Goal: Transaction & Acquisition: Purchase product/service

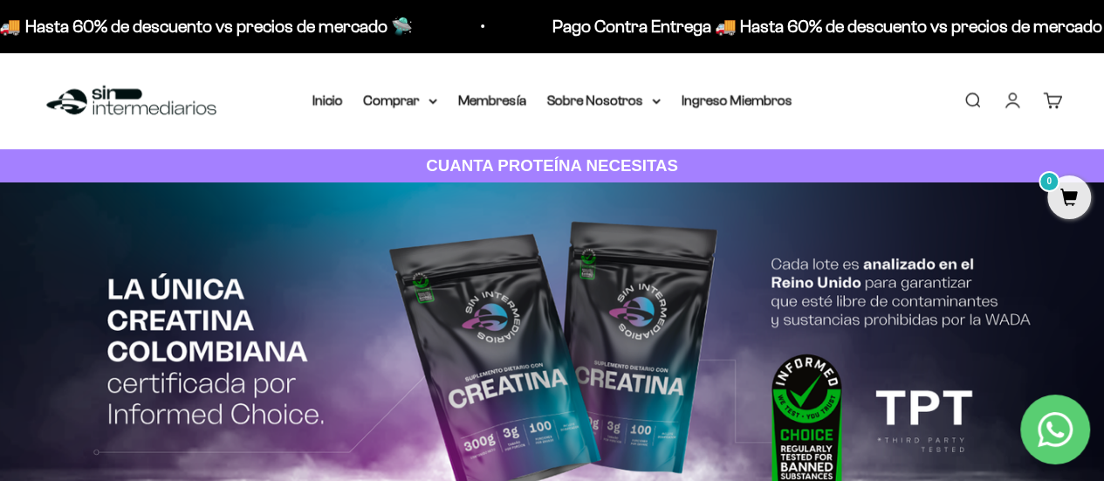
click at [1017, 106] on link "Iniciar sesión" at bounding box center [1012, 100] width 19 height 19
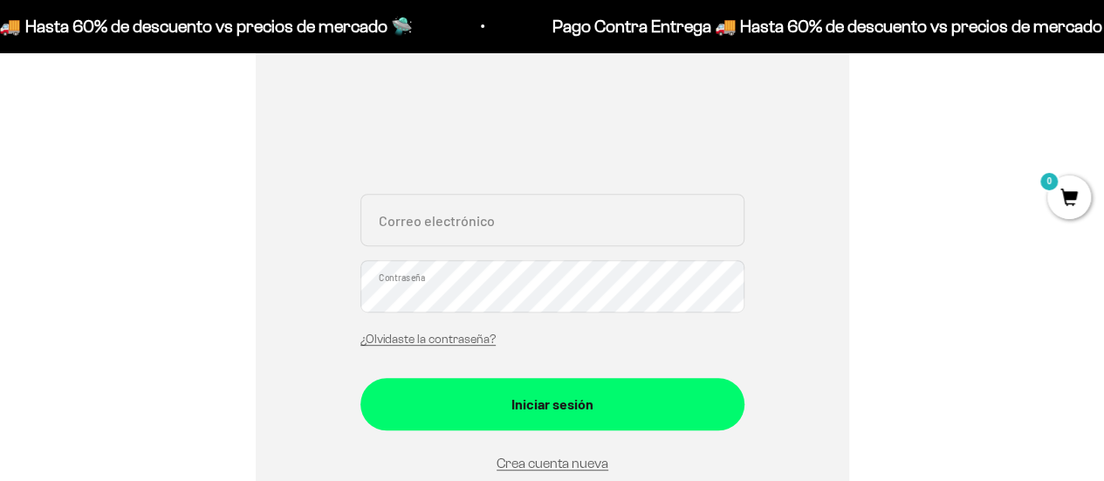
scroll to position [280, 0]
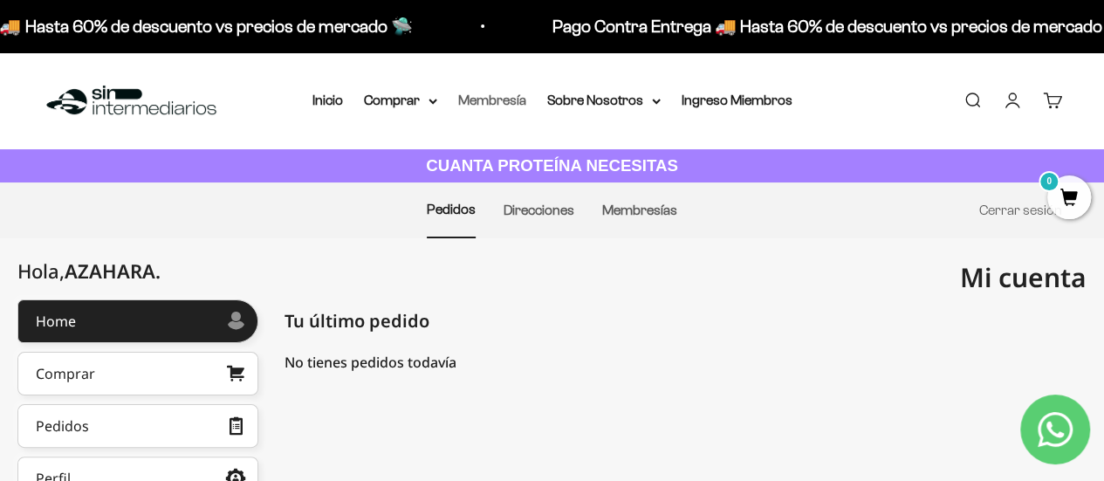
click at [511, 104] on link "Membresía" at bounding box center [492, 100] width 68 height 15
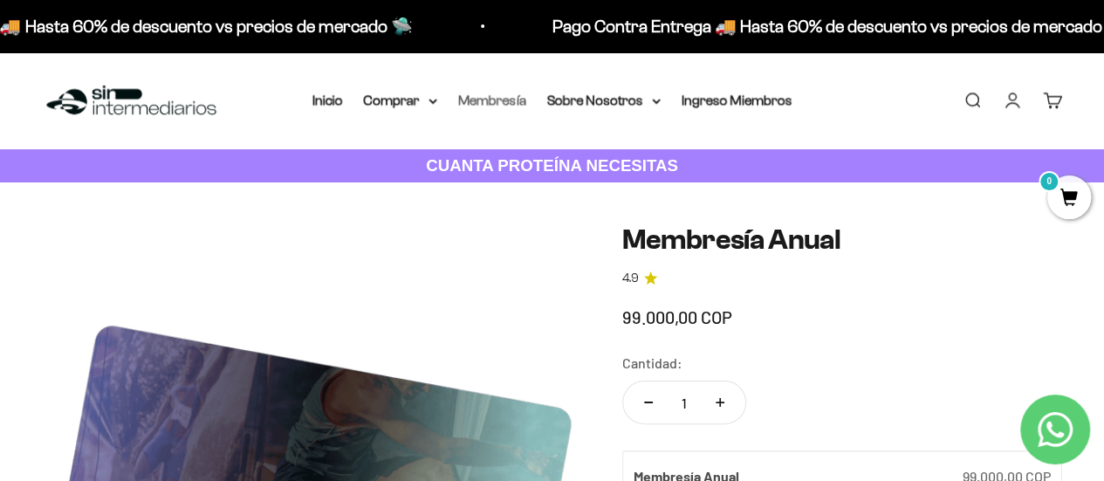
click at [500, 104] on link "Membresía" at bounding box center [492, 100] width 68 height 15
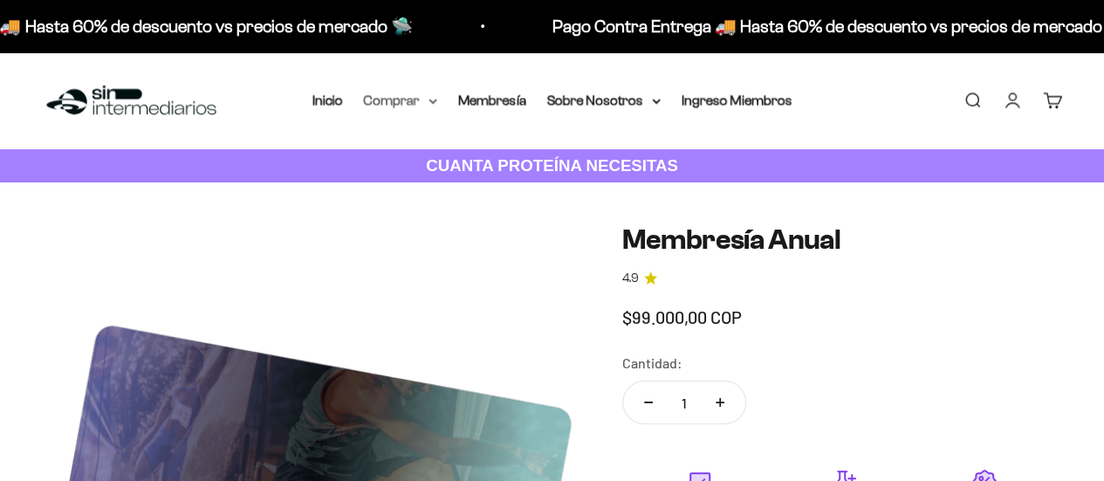
click at [415, 97] on summary "Comprar" at bounding box center [400, 100] width 73 height 23
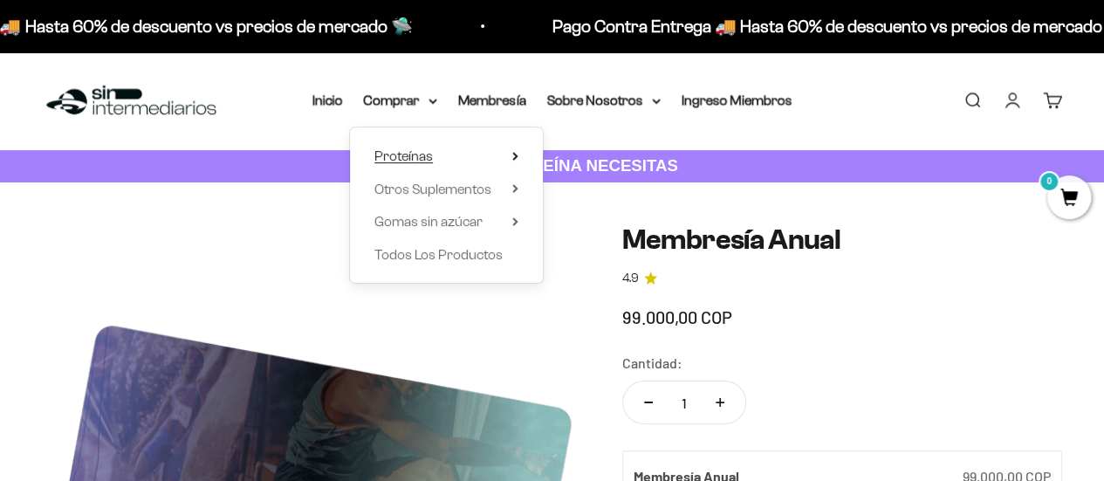
click at [463, 162] on summary "Proteínas" at bounding box center [446, 156] width 144 height 23
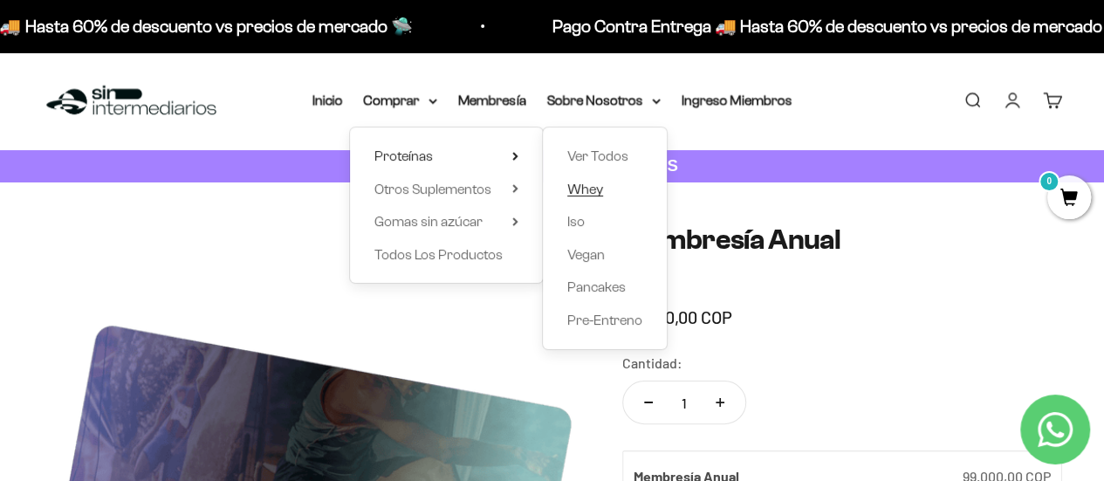
click at [602, 191] on link "Whey" at bounding box center [604, 189] width 75 height 23
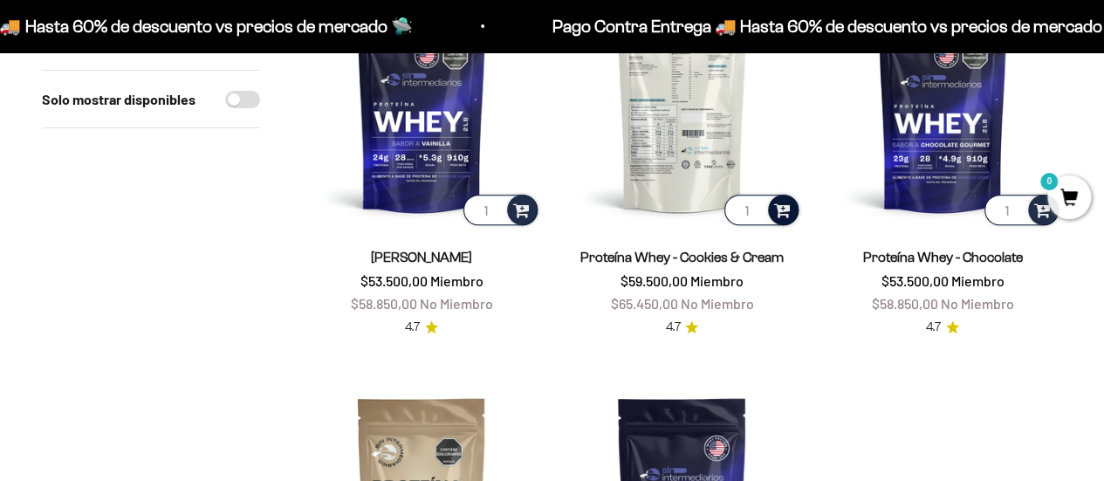
scroll to position [286, 0]
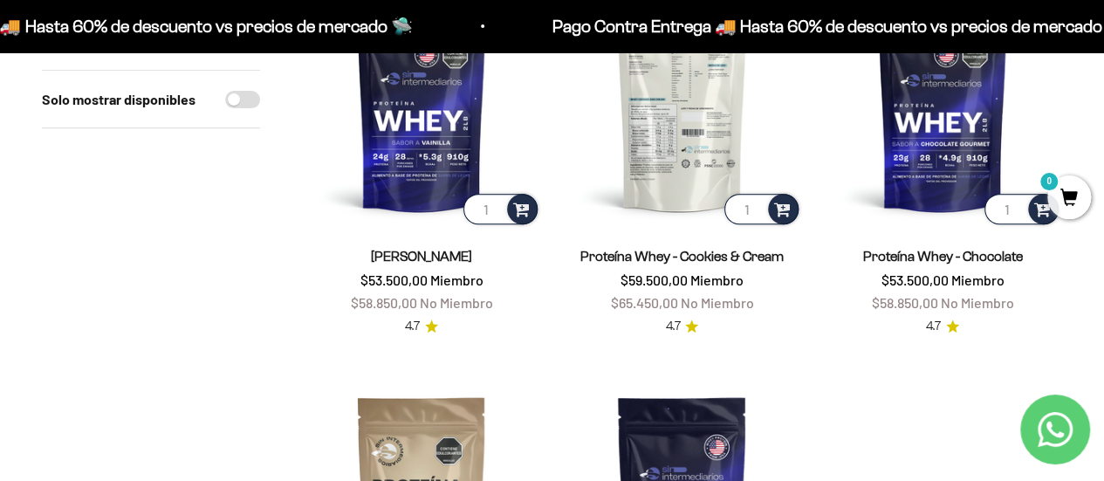
click at [686, 147] on img at bounding box center [681, 108] width 239 height 239
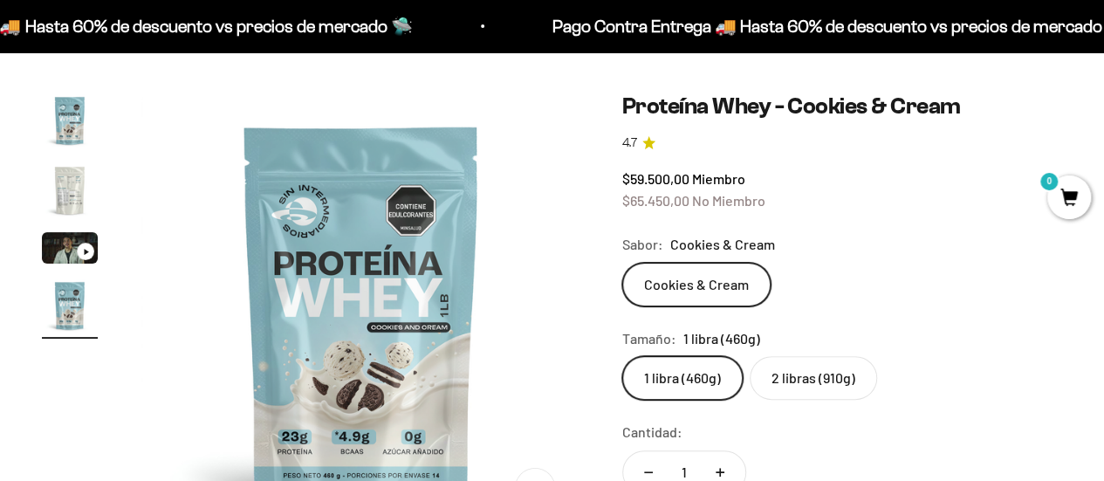
scroll to position [133, 0]
click at [822, 390] on label "2 libras (910g)" at bounding box center [813, 377] width 127 height 44
click at [622, 355] on input "2 libras (910g)" at bounding box center [621, 354] width 1 height 1
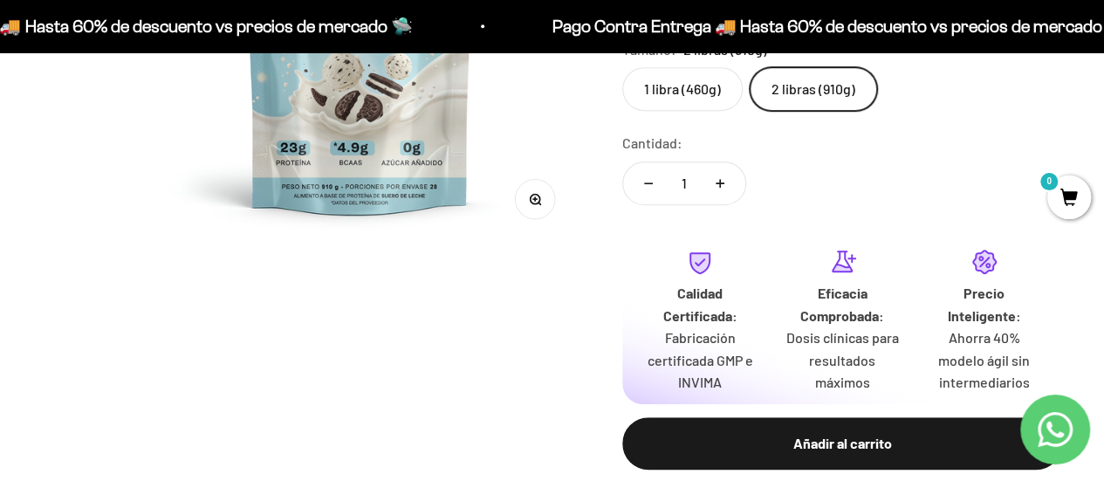
scroll to position [422, 0]
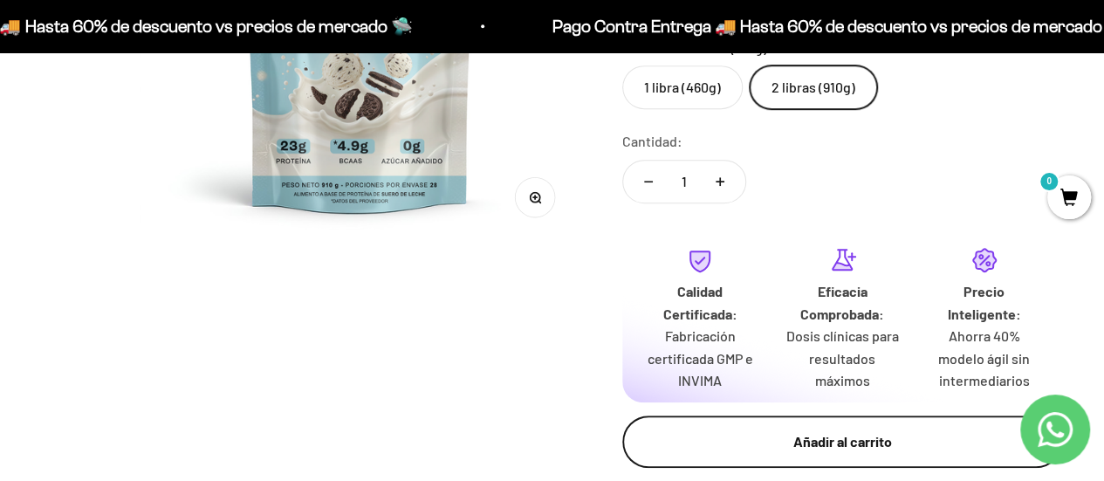
click at [826, 454] on button "Añadir al carrito" at bounding box center [842, 441] width 440 height 52
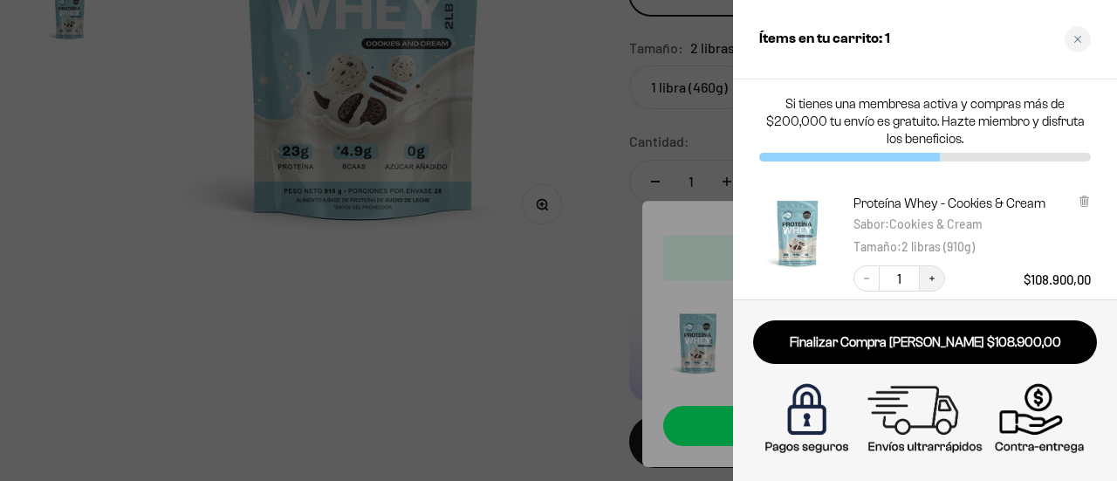
click at [934, 270] on button "Increase quantity" at bounding box center [932, 278] width 26 height 26
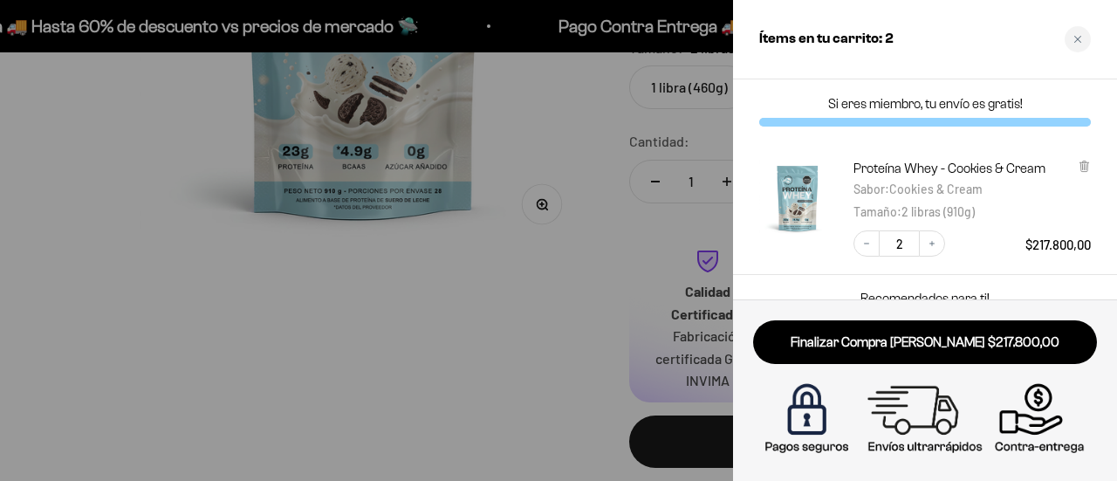
click at [342, 295] on div at bounding box center [558, 240] width 1117 height 481
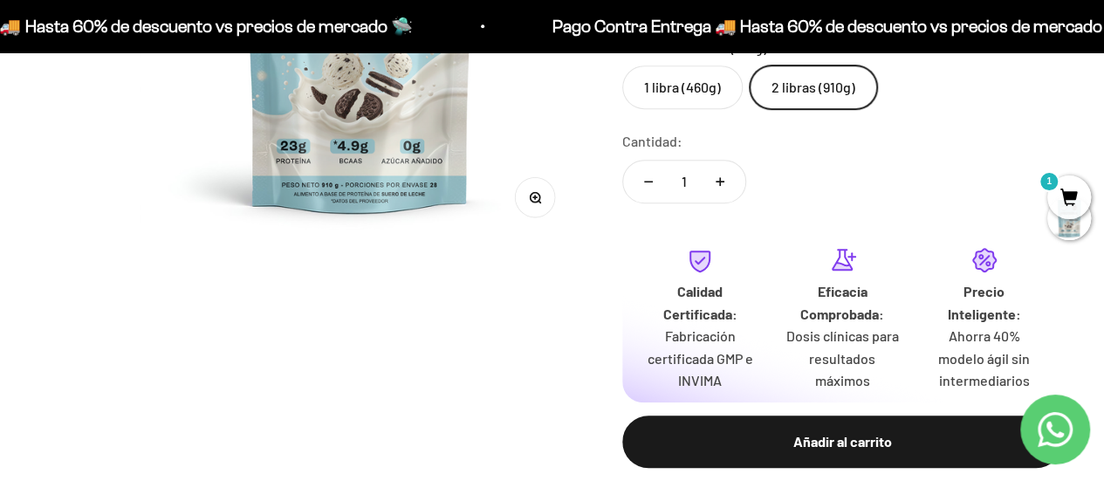
scroll to position [0, 0]
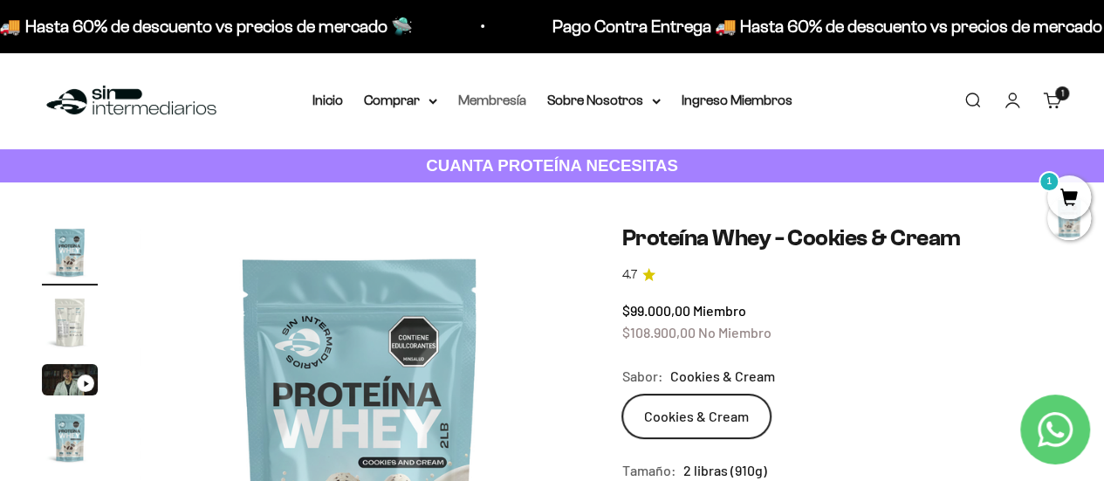
click at [503, 104] on link "Membresía" at bounding box center [492, 100] width 68 height 15
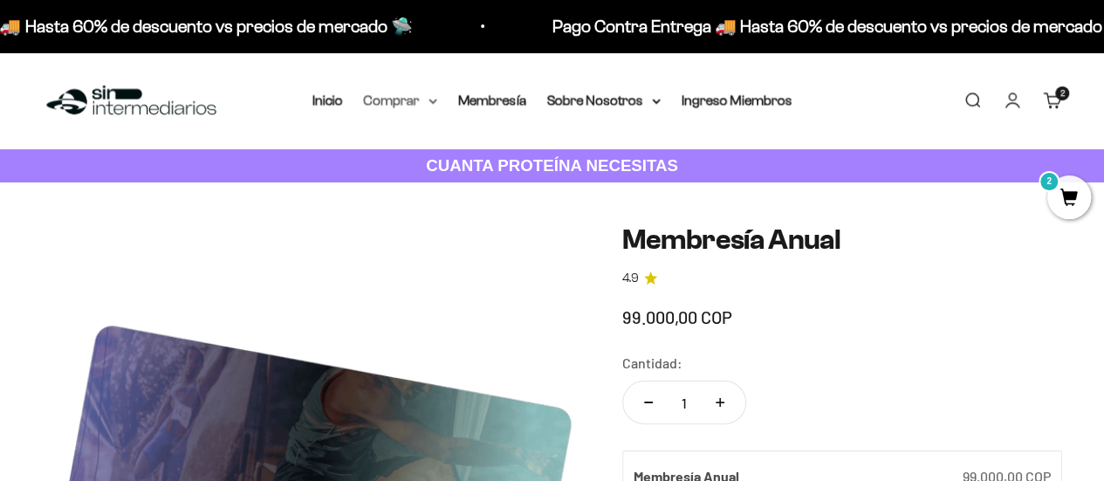
click at [371, 103] on summary "Comprar" at bounding box center [400, 100] width 73 height 23
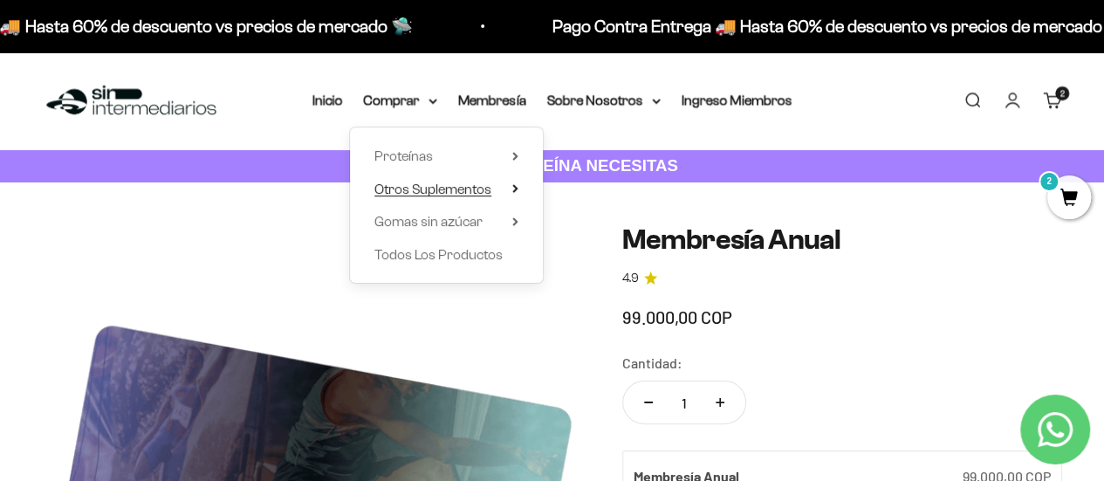
click at [465, 189] on span "Otros Suplementos" at bounding box center [432, 189] width 117 height 15
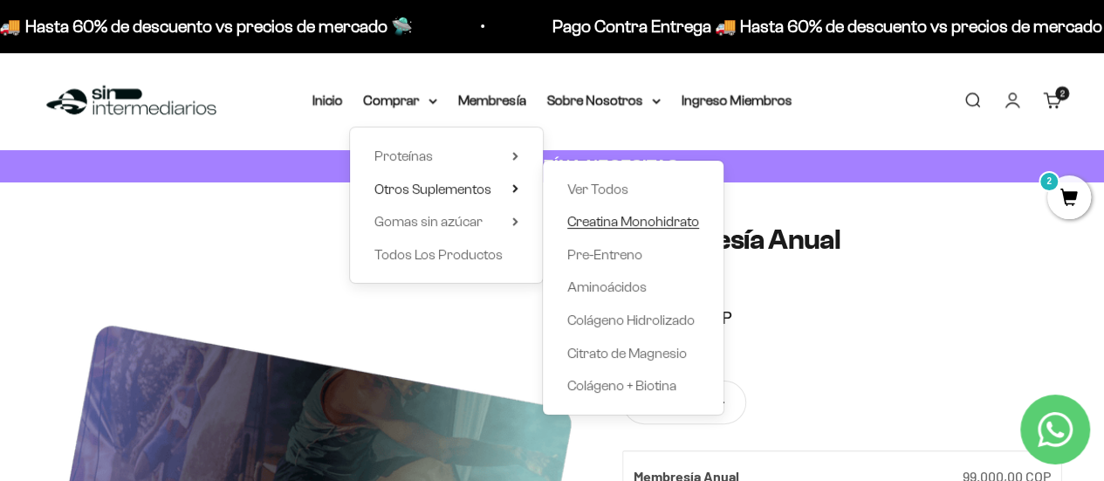
click at [614, 223] on span "Creatina Monohidrato" at bounding box center [633, 221] width 132 height 15
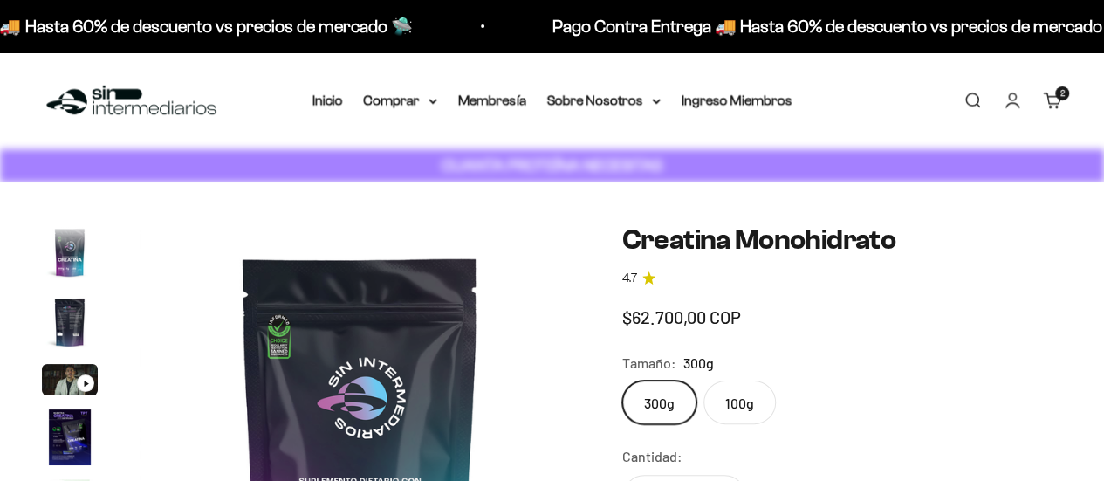
scroll to position [72, 0]
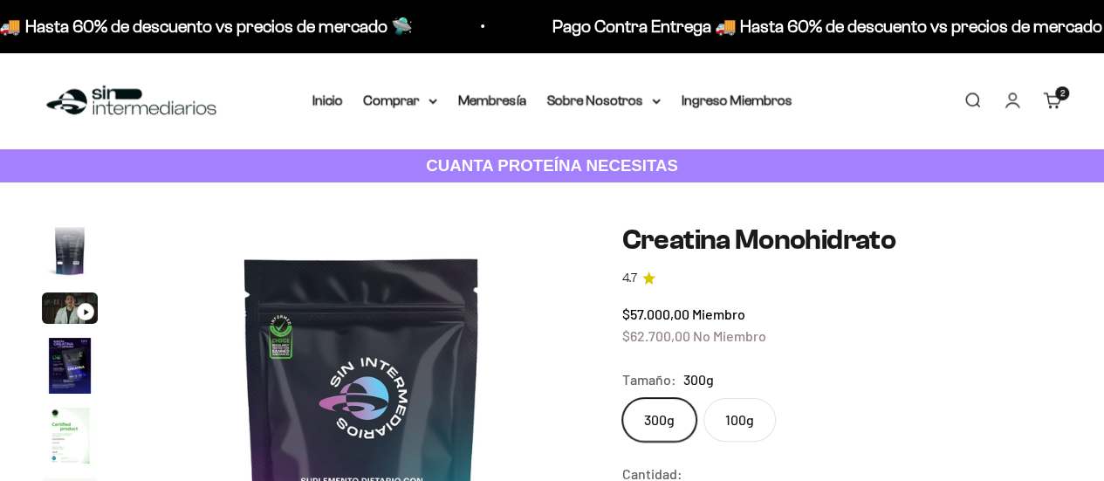
click at [760, 391] on fieldset "Tamaño: 300g 300g 100g" at bounding box center [842, 404] width 440 height 73
click at [710, 409] on label "100g" at bounding box center [739, 420] width 72 height 44
click at [622, 398] on input "100g" at bounding box center [621, 397] width 1 height 1
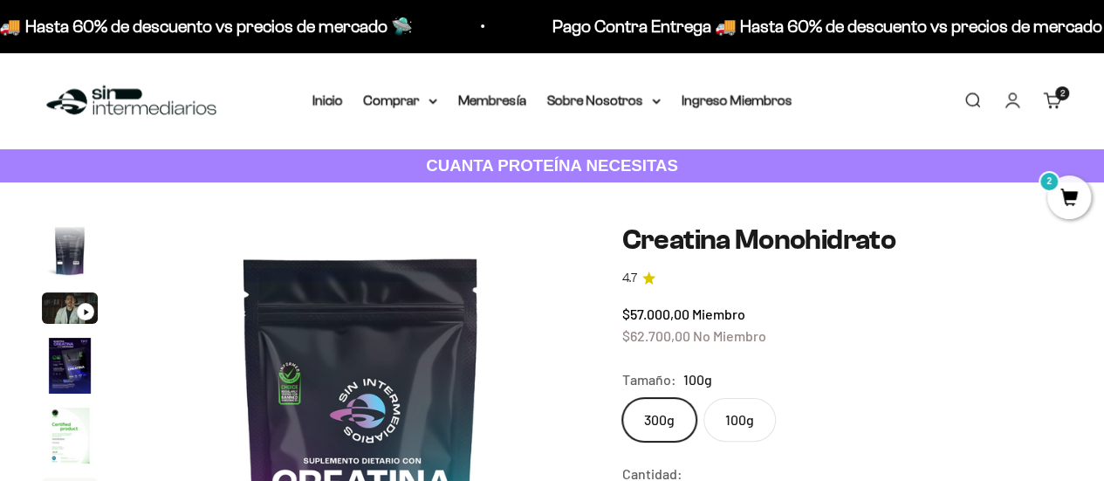
scroll to position [0, 3604]
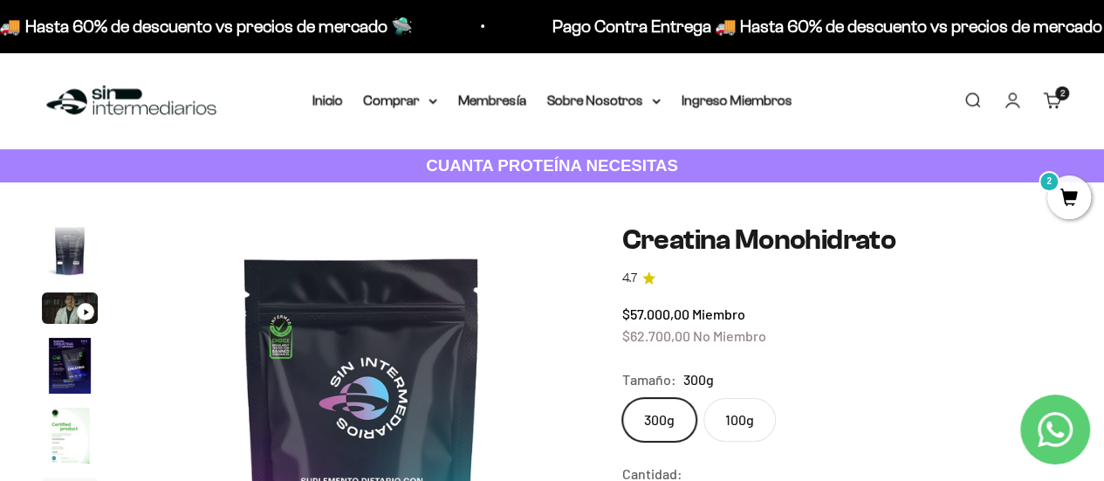
click at [811, 280] on link "4.7" at bounding box center [842, 278] width 440 height 19
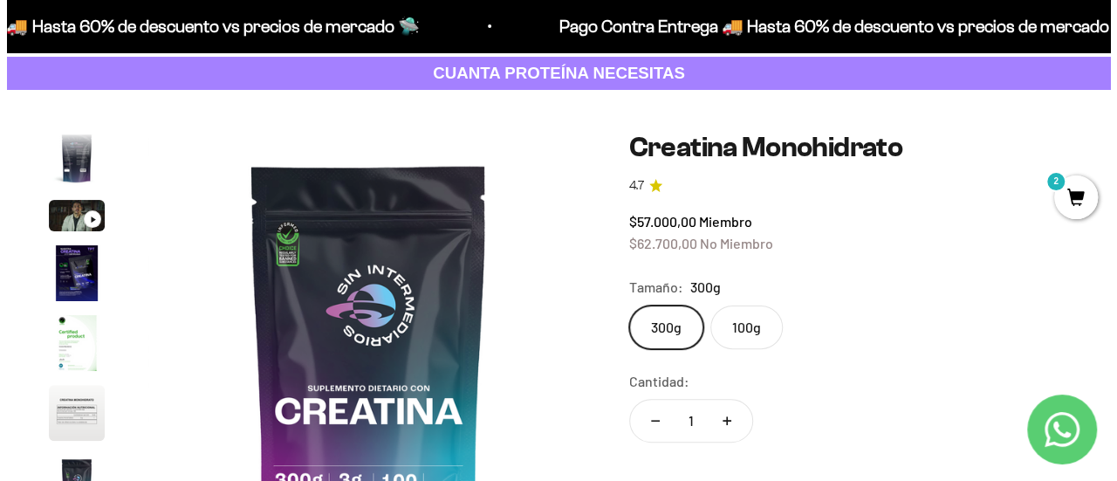
scroll to position [573, 0]
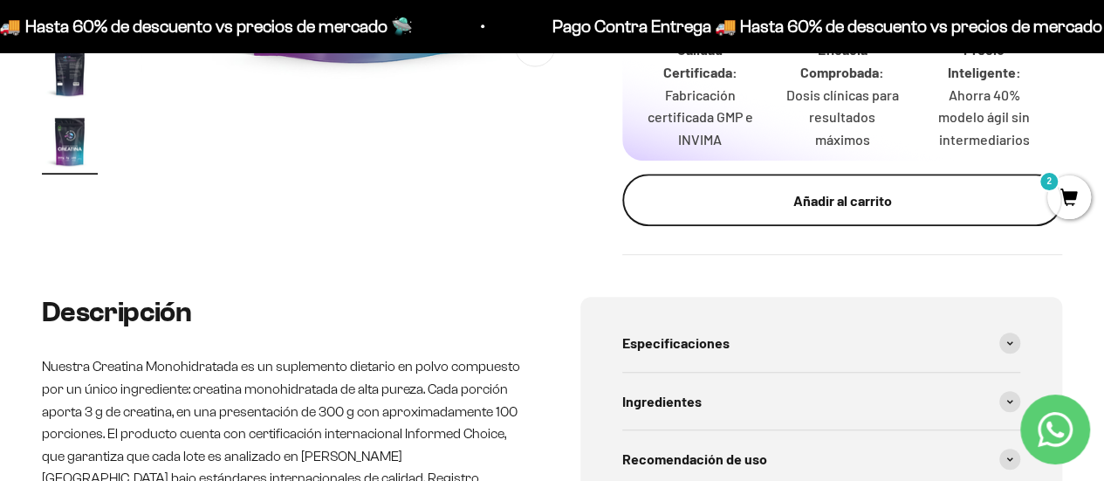
click at [829, 210] on div "Añadir al carrito" at bounding box center [842, 200] width 370 height 23
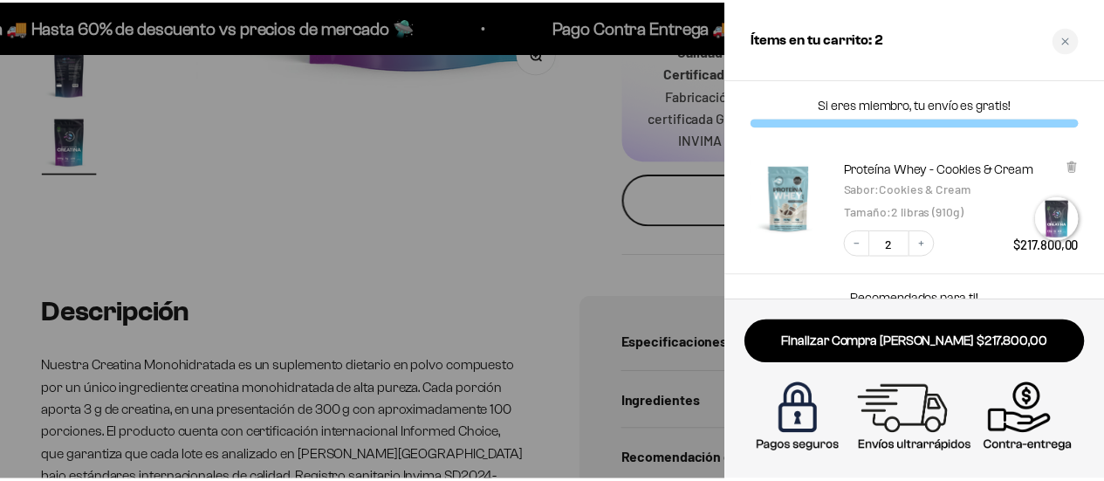
scroll to position [0, 3664]
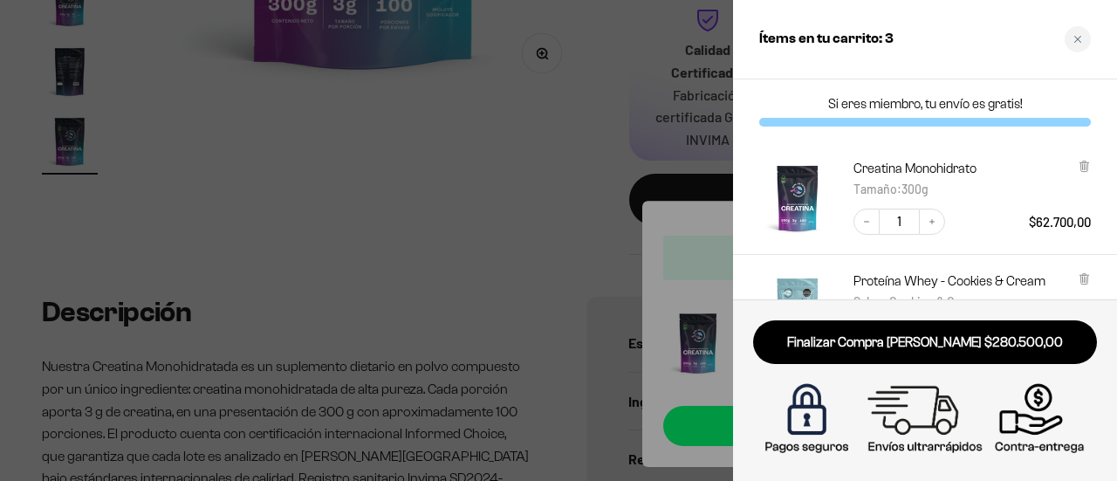
drag, startPoint x: 276, startPoint y: 181, endPoint x: 326, endPoint y: 187, distance: 50.1
click at [285, 186] on div at bounding box center [558, 240] width 1117 height 481
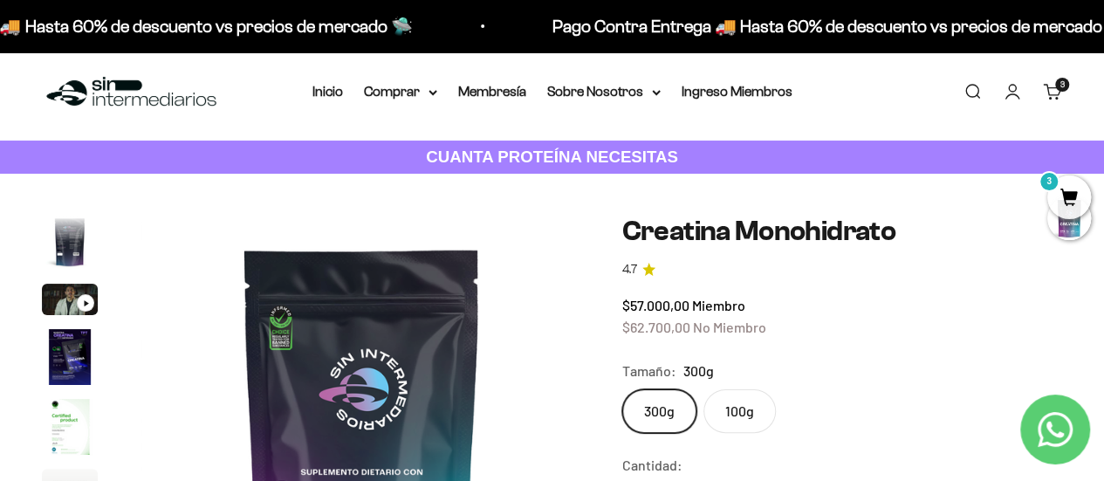
scroll to position [0, 0]
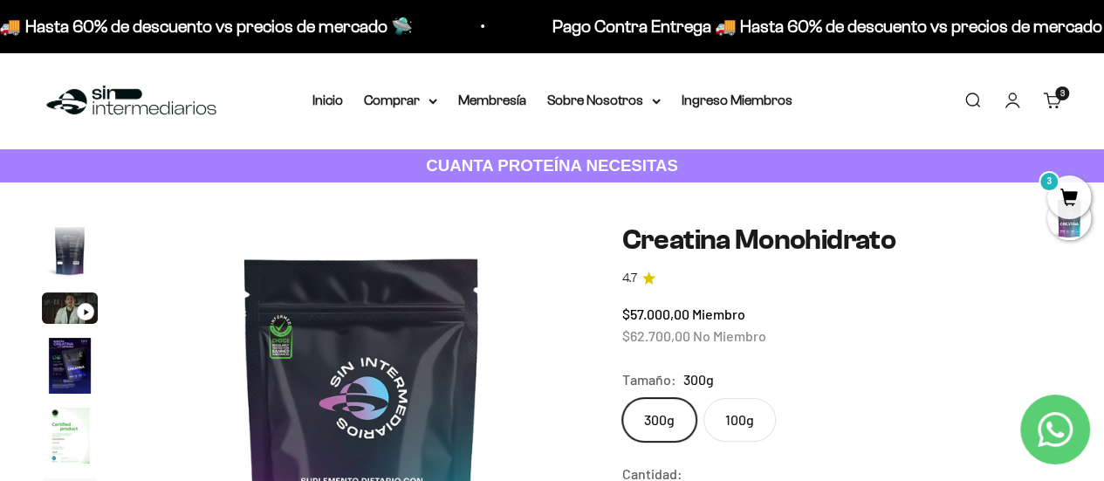
click at [710, 416] on label "100g" at bounding box center [739, 420] width 72 height 44
click at [622, 398] on input "100g" at bounding box center [621, 397] width 1 height 1
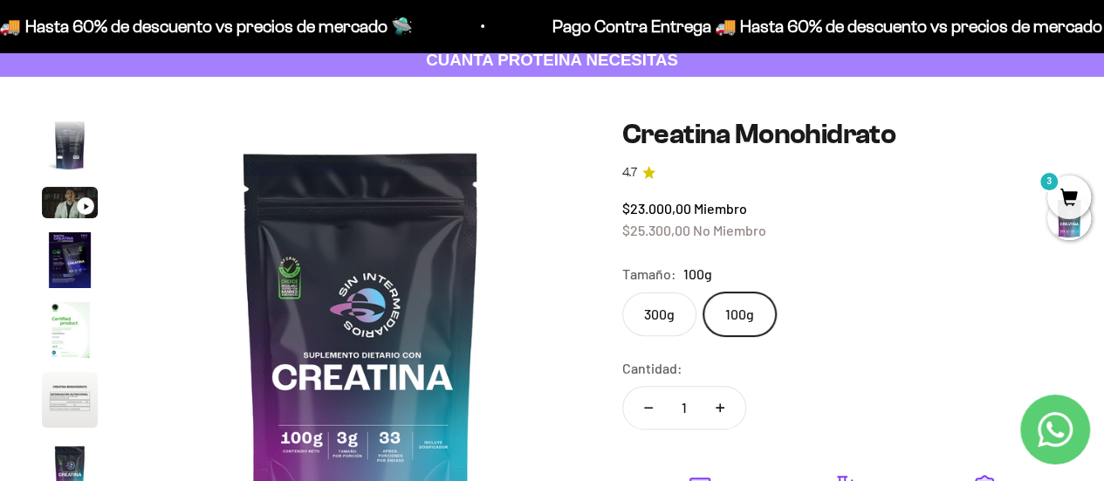
scroll to position [106, 0]
click at [668, 322] on label "300g" at bounding box center [659, 313] width 74 height 44
click at [622, 291] on input "300g" at bounding box center [621, 291] width 1 height 1
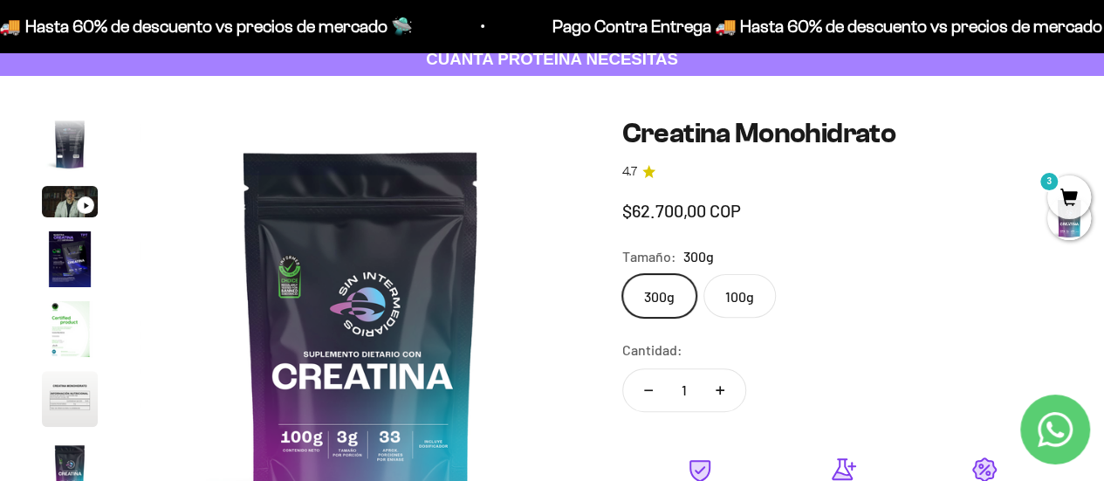
scroll to position [0, 3604]
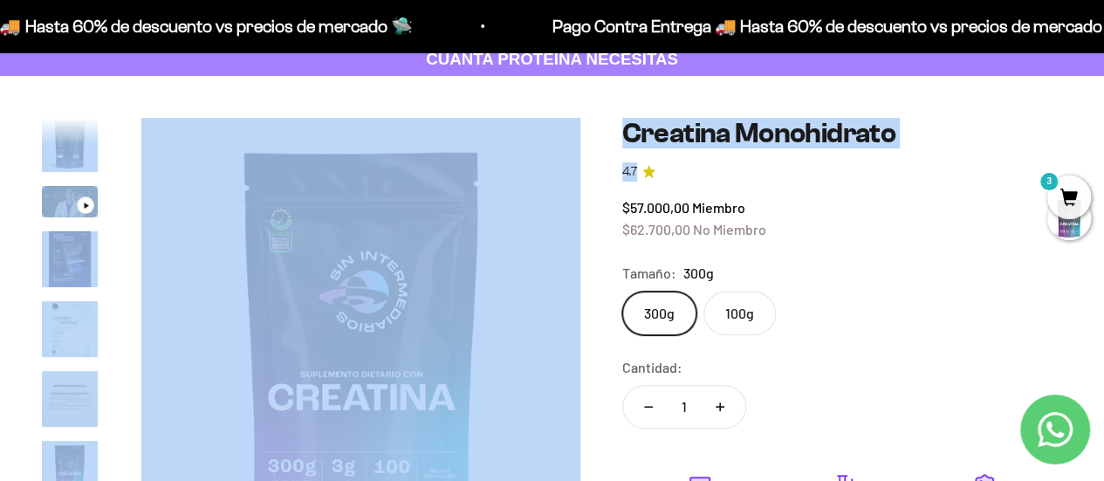
drag, startPoint x: 768, startPoint y: 235, endPoint x: 552, endPoint y: 223, distance: 216.8
click at [552, 223] on div "Zoom Ir al artículo 1 Ir al artículo 2 Ir al artículo 3 Ir al artículo 4 Ir al …" at bounding box center [552, 420] width 1020 height 604
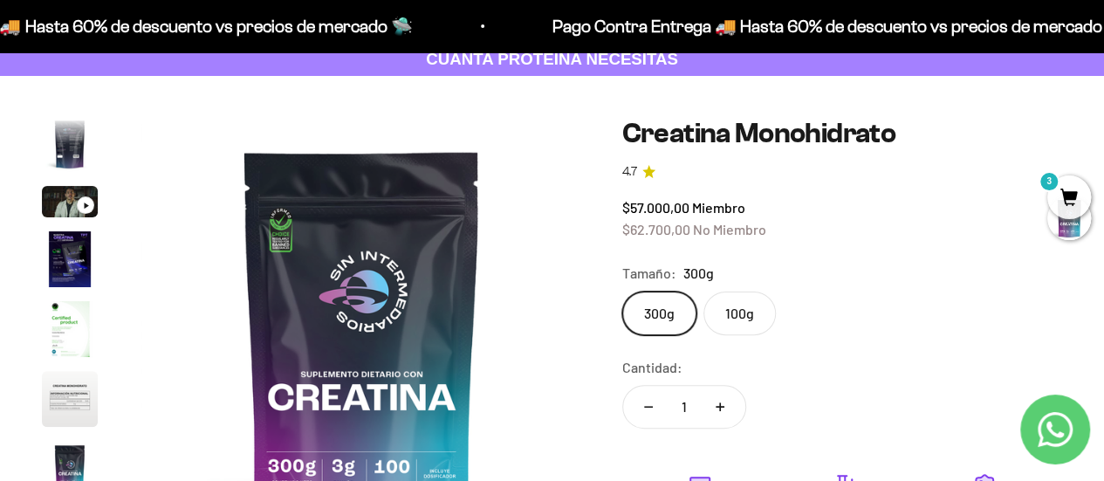
drag, startPoint x: 768, startPoint y: 275, endPoint x: 833, endPoint y: 268, distance: 65.0
click at [769, 275] on div "Tamaño: 300g" at bounding box center [842, 273] width 440 height 23
click at [1051, 426] on icon "Contact us on WhatsApp" at bounding box center [1055, 429] width 35 height 35
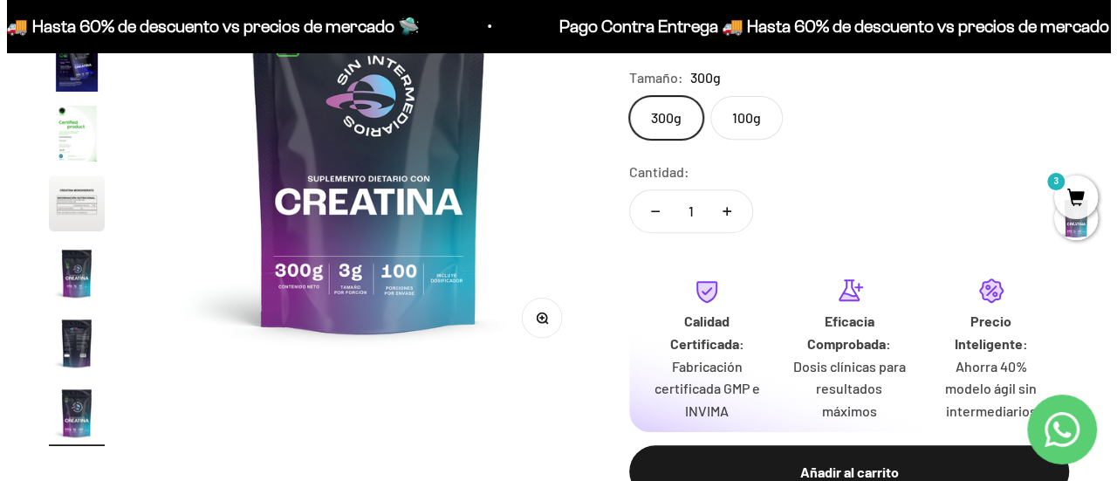
scroll to position [301, 0]
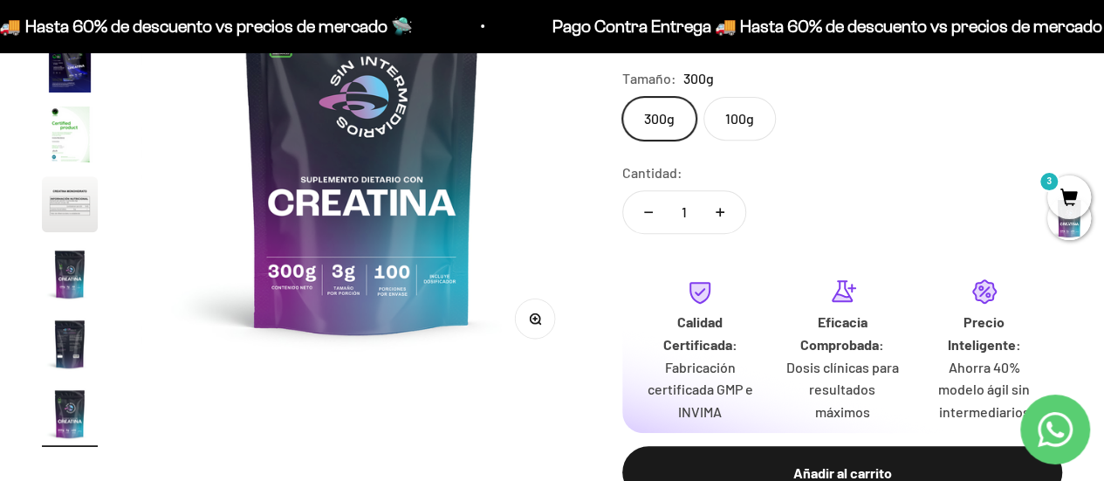
click at [714, 209] on button "Aumentar cantidad" at bounding box center [720, 212] width 51 height 42
type input "2"
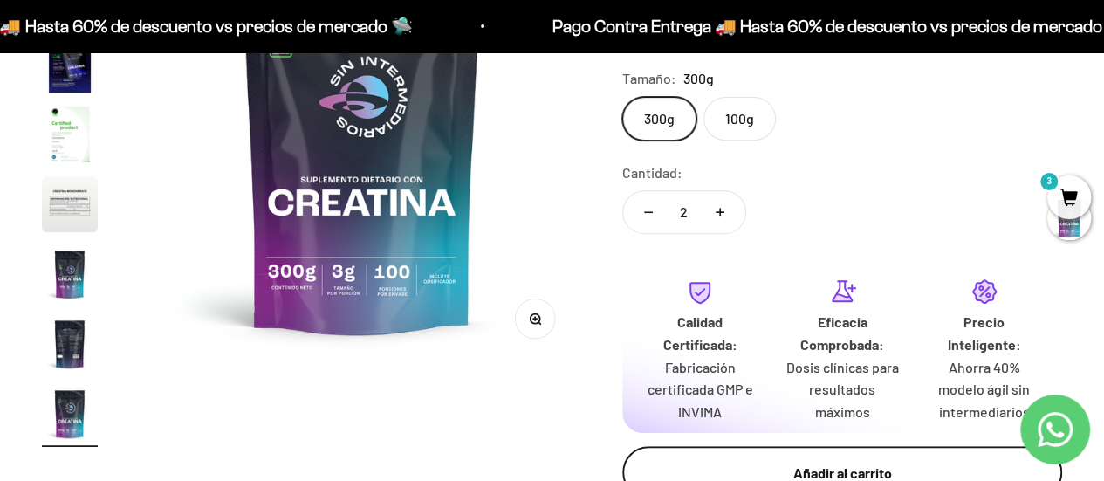
click at [703, 449] on button "Añadir al carrito" at bounding box center [842, 472] width 440 height 52
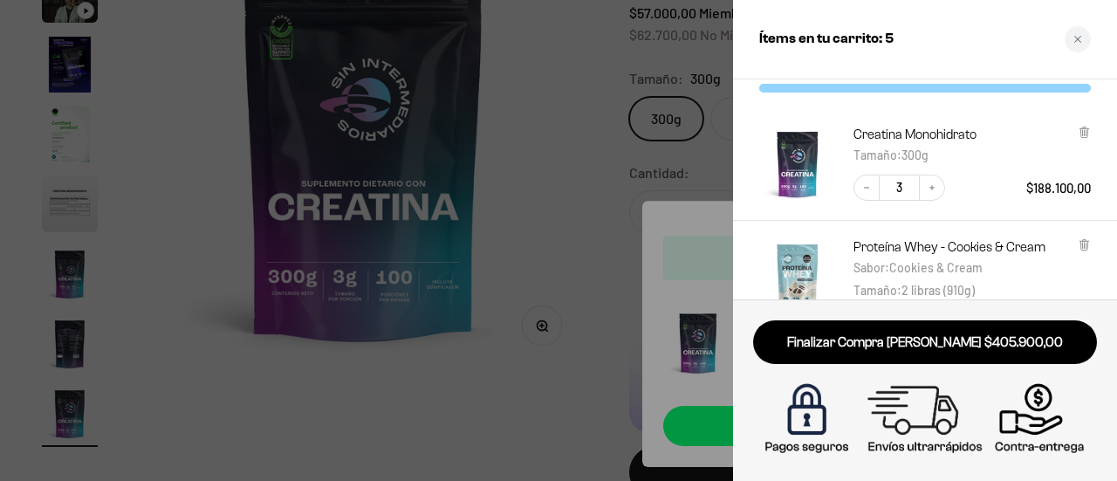
scroll to position [35, 0]
click at [869, 186] on icon "Decrease quantity" at bounding box center [866, 187] width 10 height 10
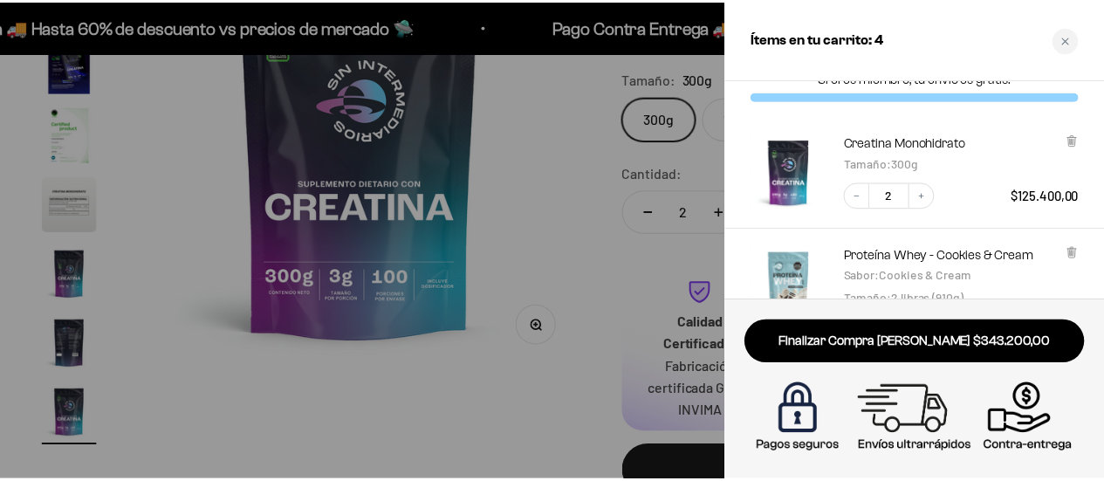
scroll to position [0, 0]
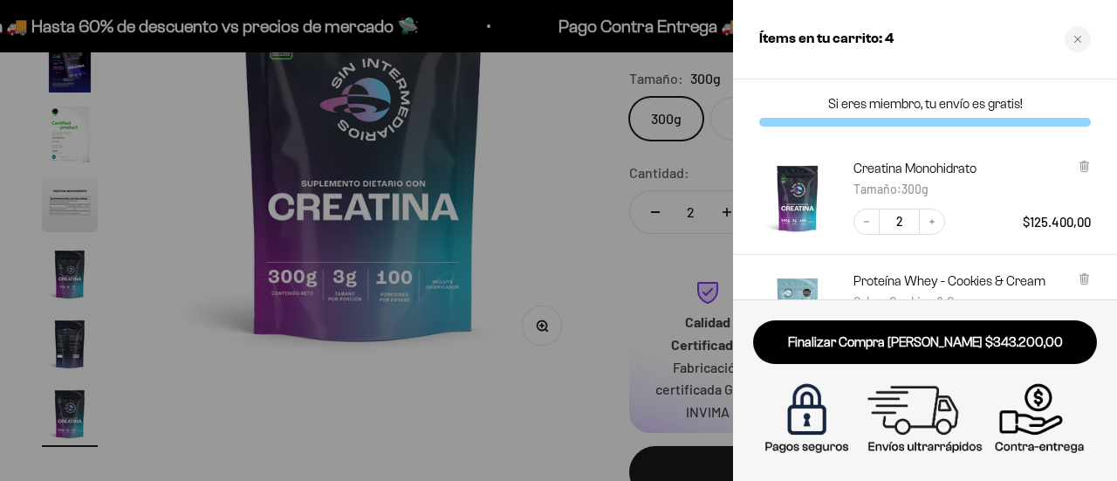
click at [148, 217] on div at bounding box center [558, 240] width 1117 height 481
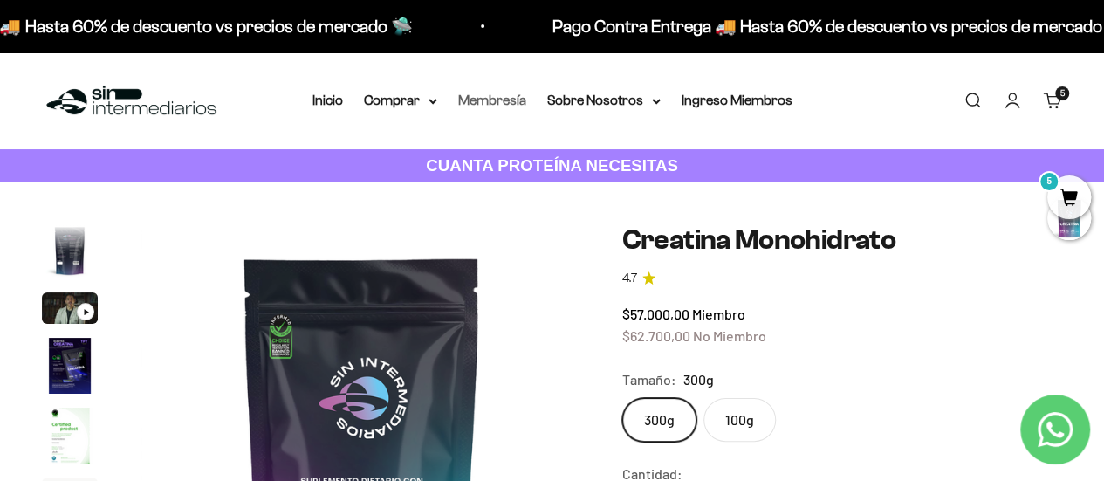
click at [485, 99] on link "Membresía" at bounding box center [492, 100] width 68 height 15
click at [409, 92] on summary "Comprar" at bounding box center [400, 100] width 73 height 23
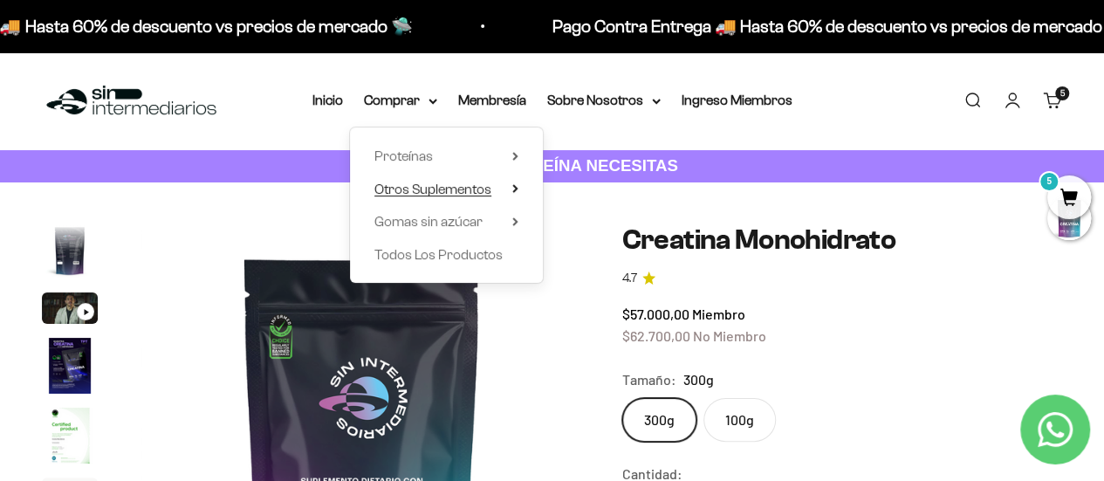
click at [511, 189] on summary "Otros Suplementos" at bounding box center [446, 189] width 144 height 23
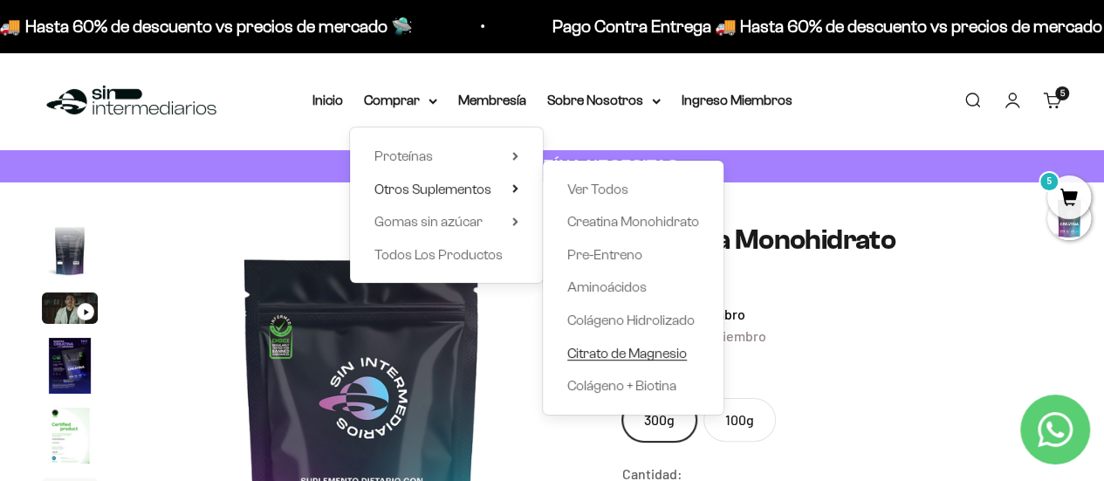
click at [614, 352] on span "Citrato de Magnesio" at bounding box center [627, 353] width 120 height 15
click at [632, 346] on span "Citrato de Magnesio" at bounding box center [627, 353] width 120 height 15
click at [613, 355] on span "Citrato de Magnesio" at bounding box center [627, 353] width 120 height 15
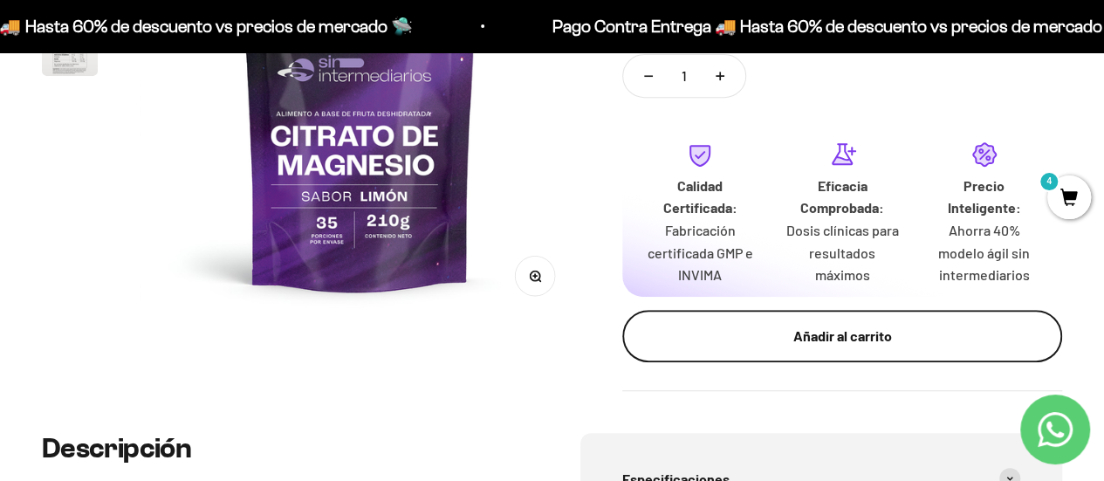
scroll to position [360, 0]
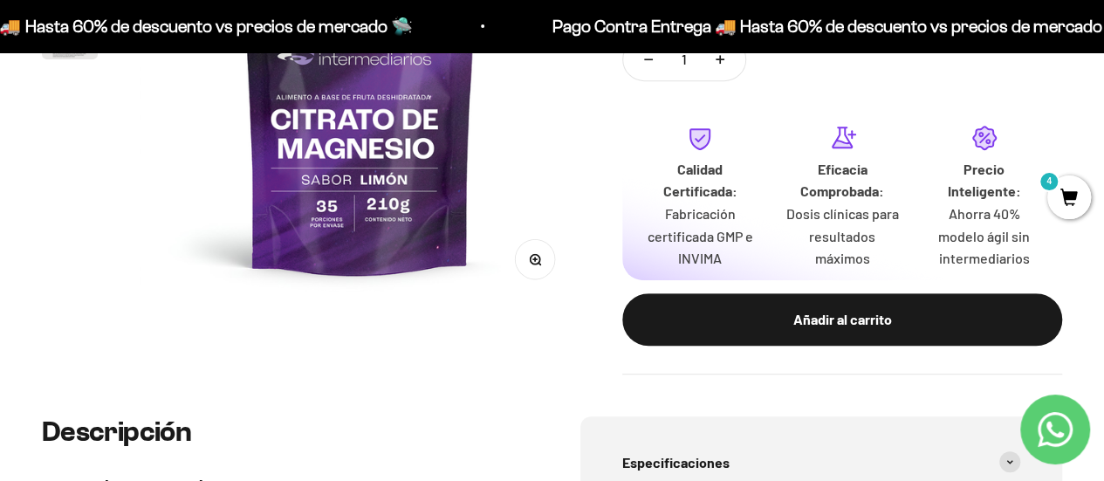
click at [803, 308] on div "Añadir al carrito" at bounding box center [842, 319] width 370 height 23
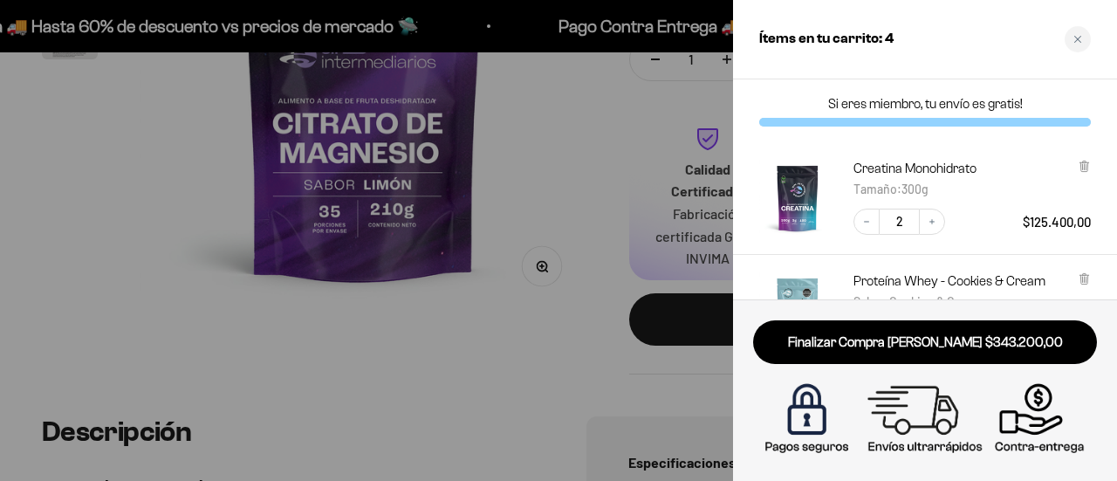
click at [480, 350] on div at bounding box center [558, 240] width 1117 height 481
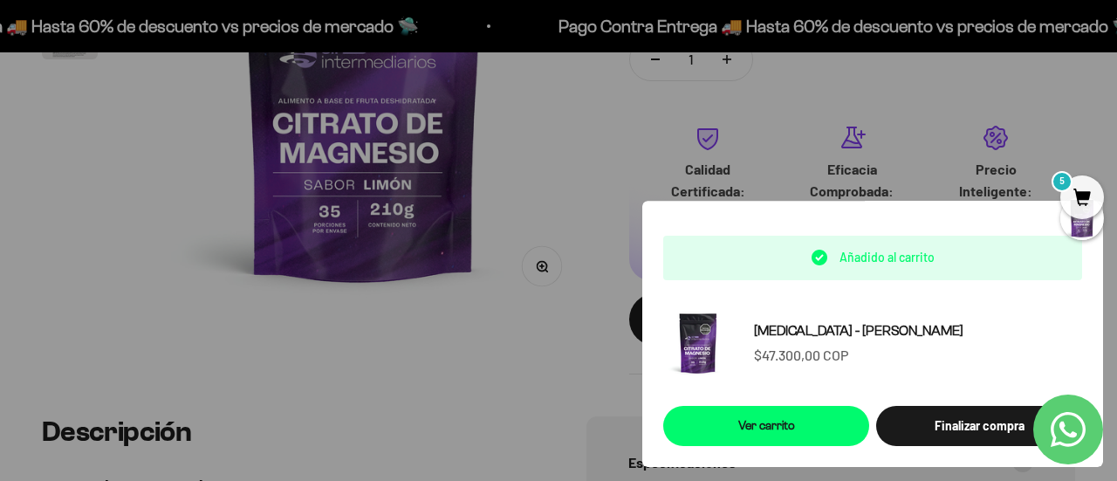
click at [568, 167] on div at bounding box center [558, 240] width 1117 height 481
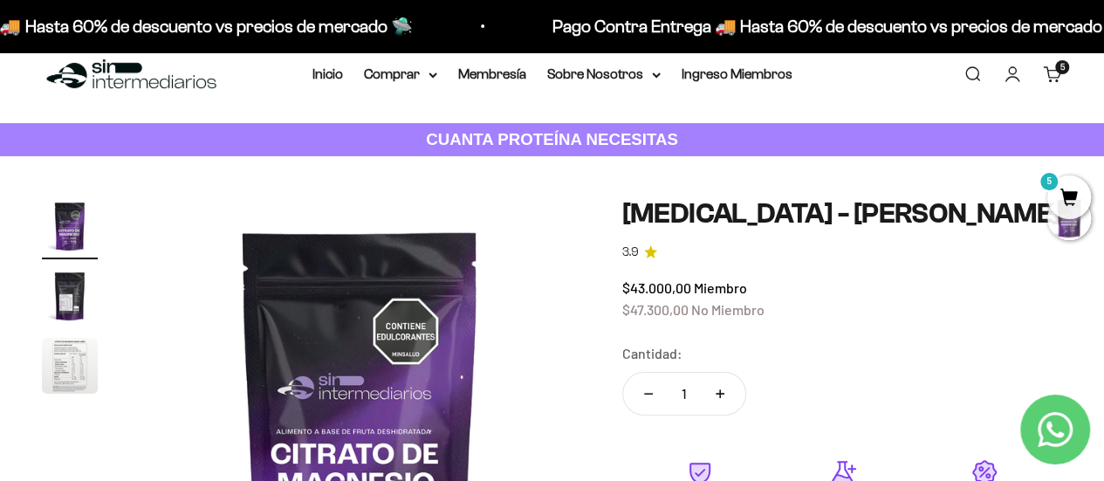
scroll to position [0, 0]
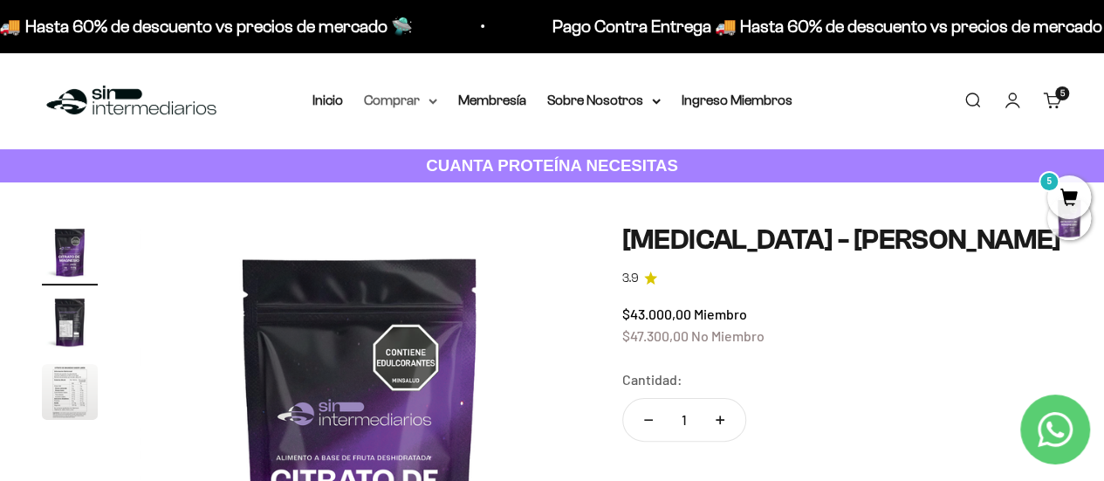
click at [426, 105] on summary "Comprar" at bounding box center [400, 100] width 73 height 23
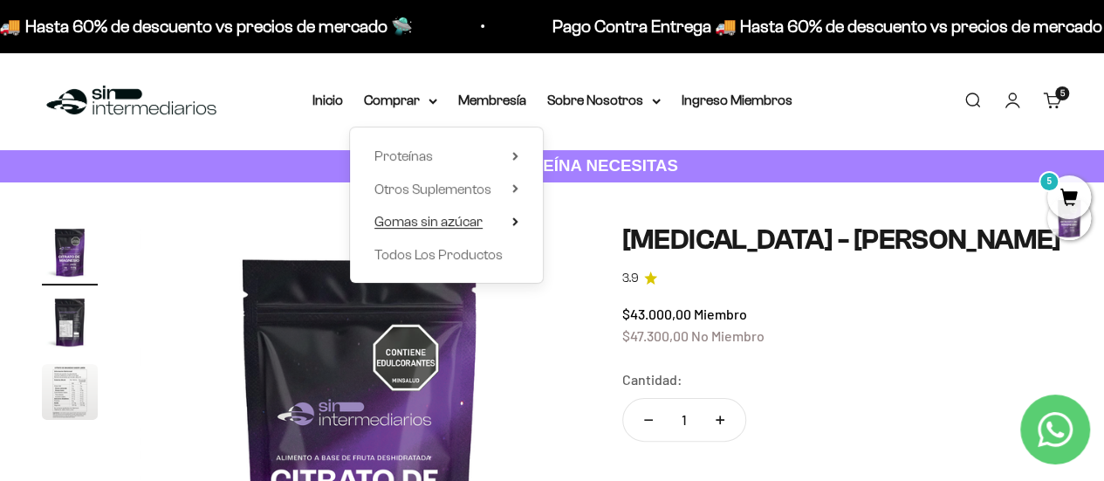
click at [515, 227] on summary "Gomas sin azúcar" at bounding box center [446, 221] width 144 height 23
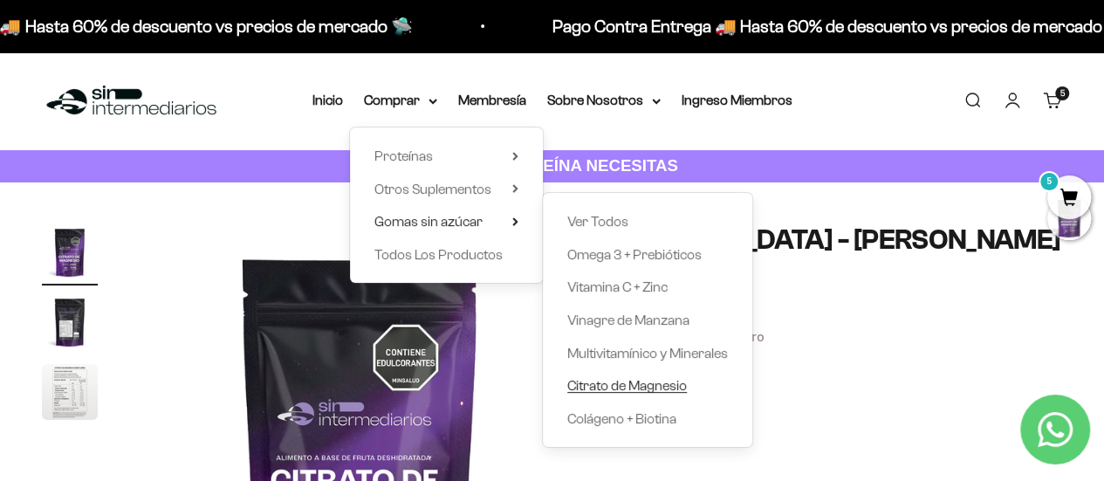
click at [670, 386] on span "Citrato de Magnesio" at bounding box center [627, 385] width 120 height 15
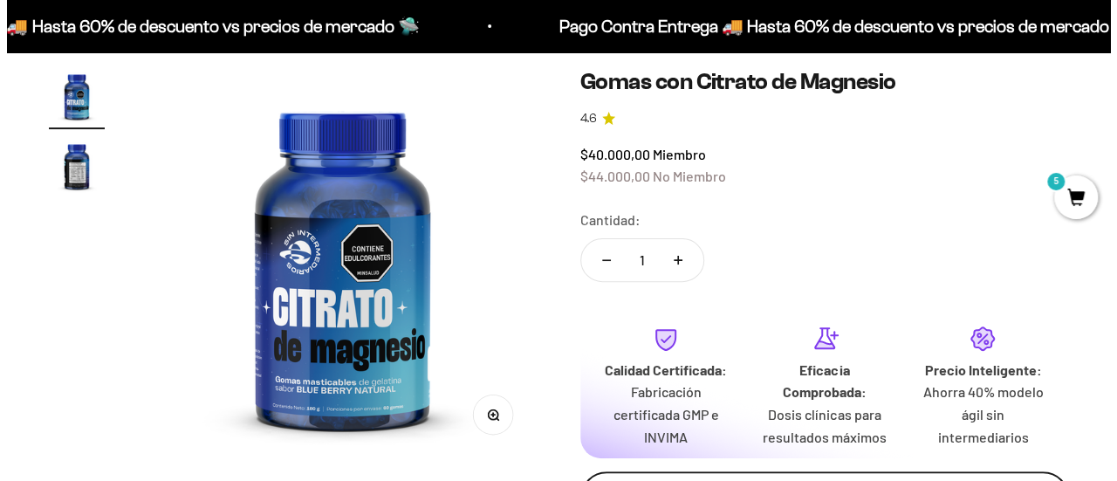
scroll to position [249, 0]
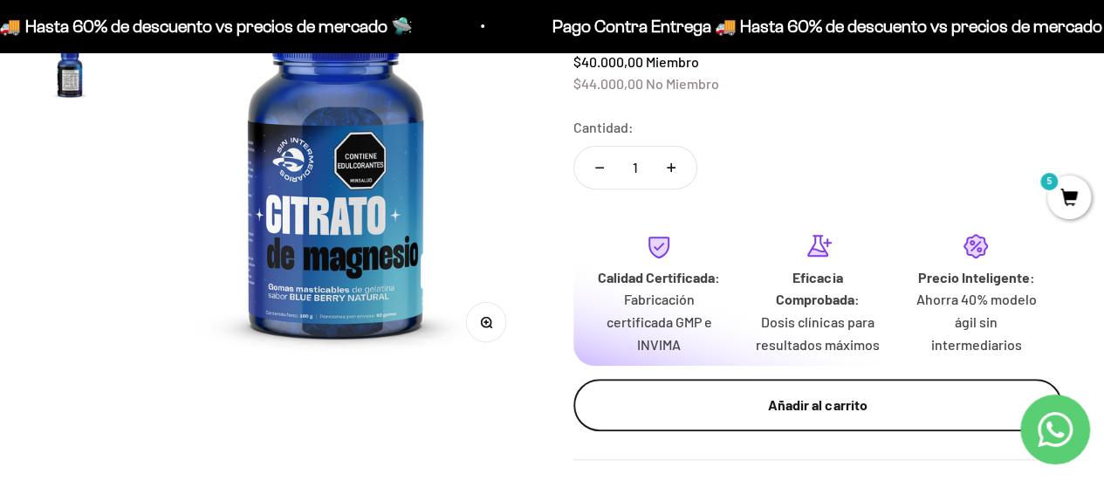
click at [725, 395] on div "Añadir al carrito" at bounding box center [818, 405] width 420 height 23
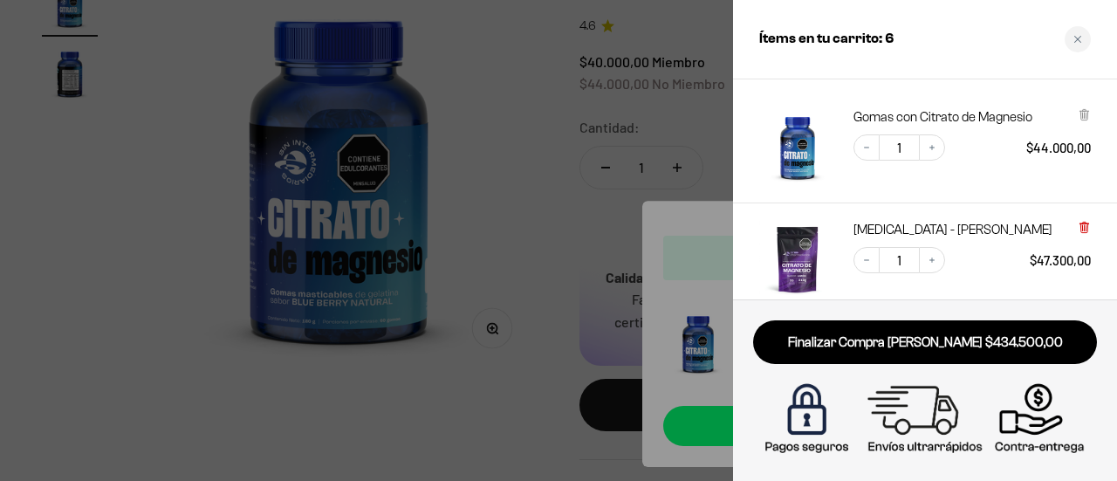
scroll to position [52, 0]
click at [1080, 223] on icon at bounding box center [1084, 226] width 13 height 13
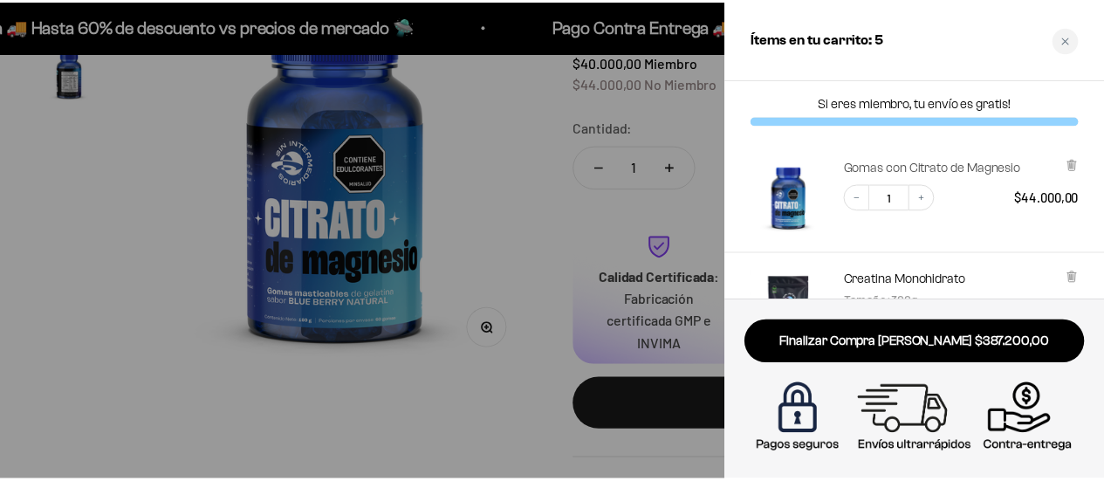
scroll to position [0, 0]
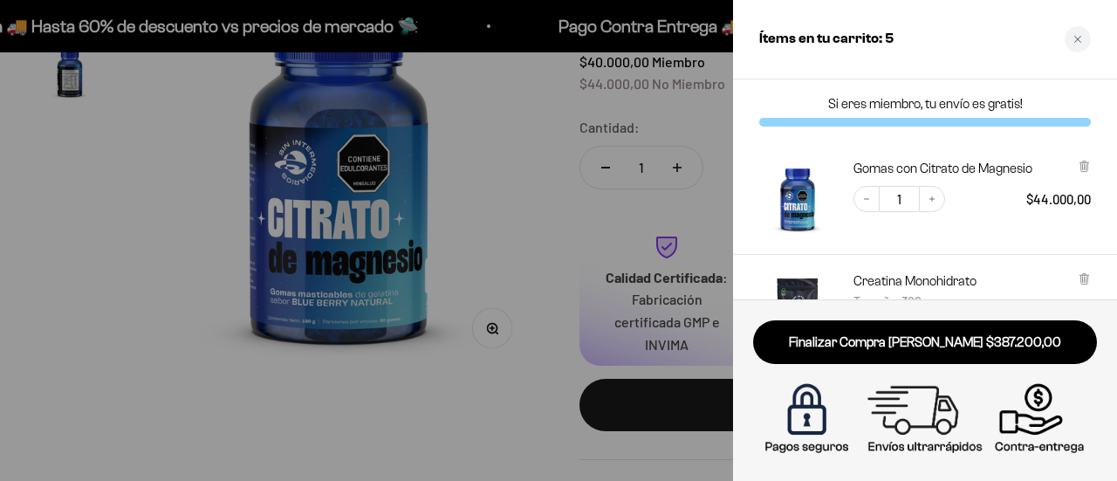
drag, startPoint x: 277, startPoint y: 239, endPoint x: 224, endPoint y: 275, distance: 63.4
click at [276, 240] on div at bounding box center [558, 240] width 1117 height 481
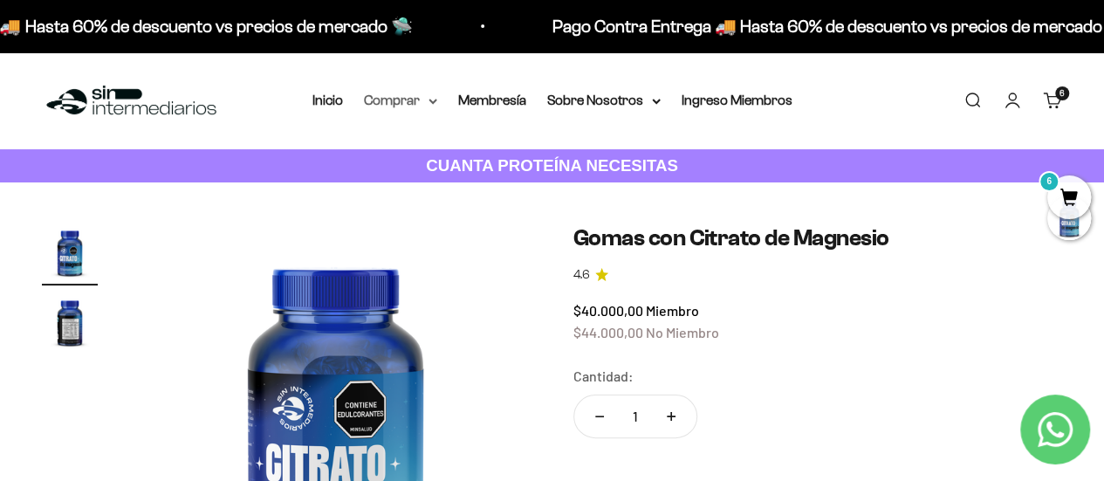
click at [426, 99] on summary "Comprar" at bounding box center [400, 100] width 73 height 23
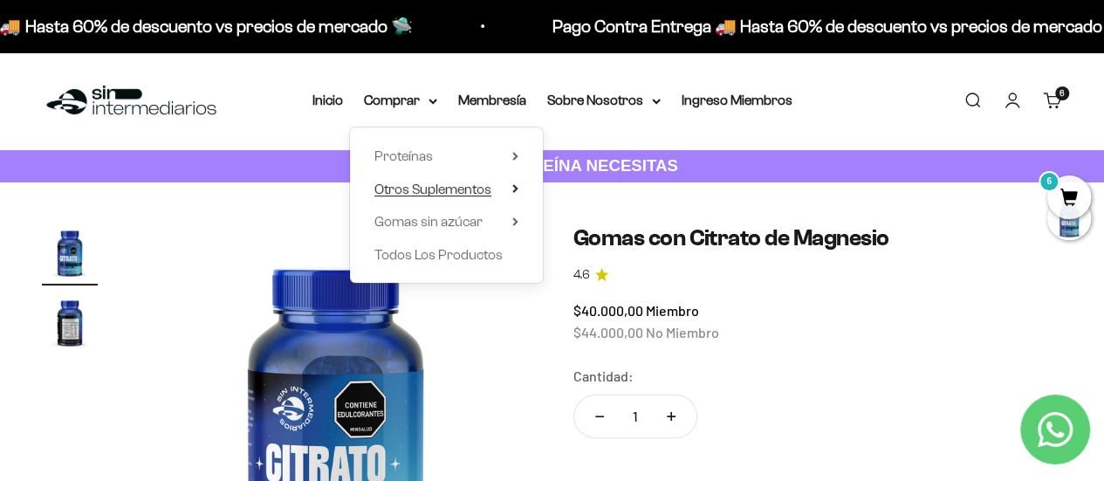
click at [513, 188] on icon at bounding box center [515, 188] width 6 height 9
click at [512, 149] on summary "Proteínas" at bounding box center [446, 156] width 144 height 23
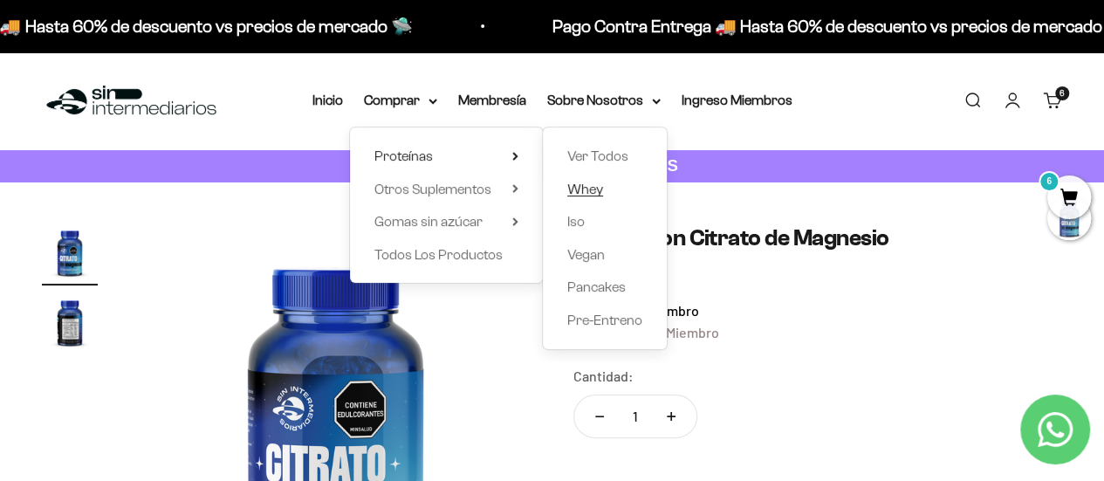
click at [577, 189] on span "Whey" at bounding box center [585, 189] width 36 height 15
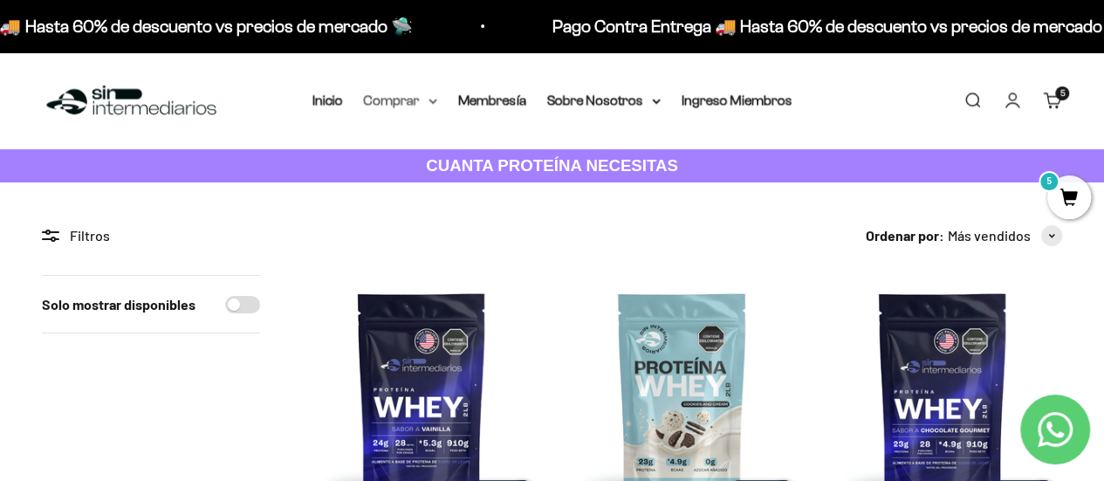
click at [429, 102] on icon at bounding box center [433, 102] width 9 height 6
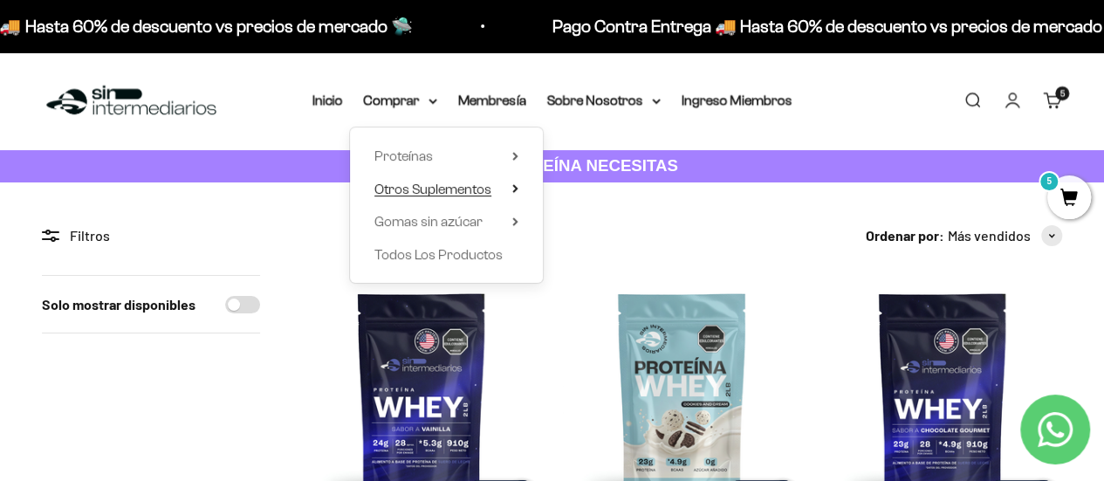
click at [449, 183] on span "Otros Suplementos" at bounding box center [432, 189] width 117 height 15
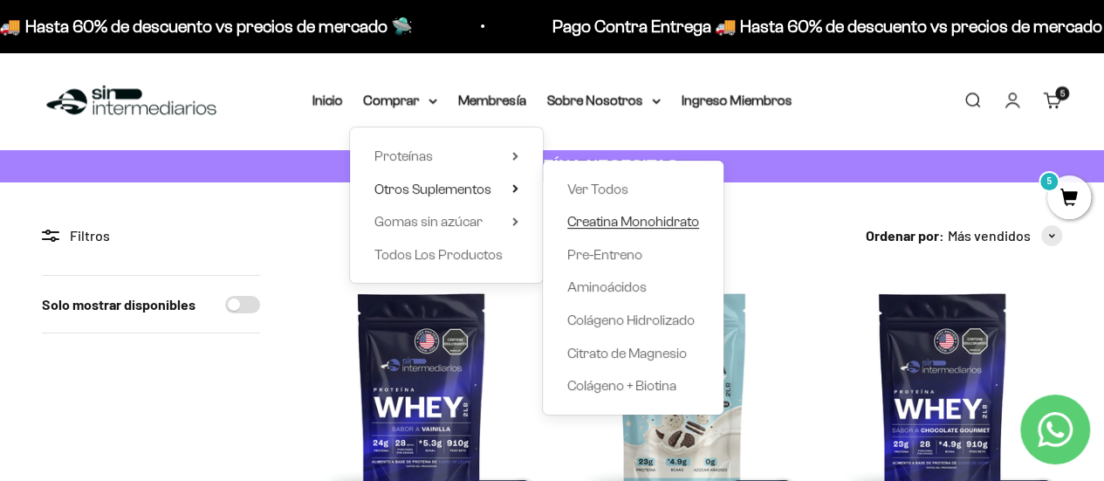
click at [622, 222] on span "Creatina Monohidrato" at bounding box center [633, 221] width 132 height 15
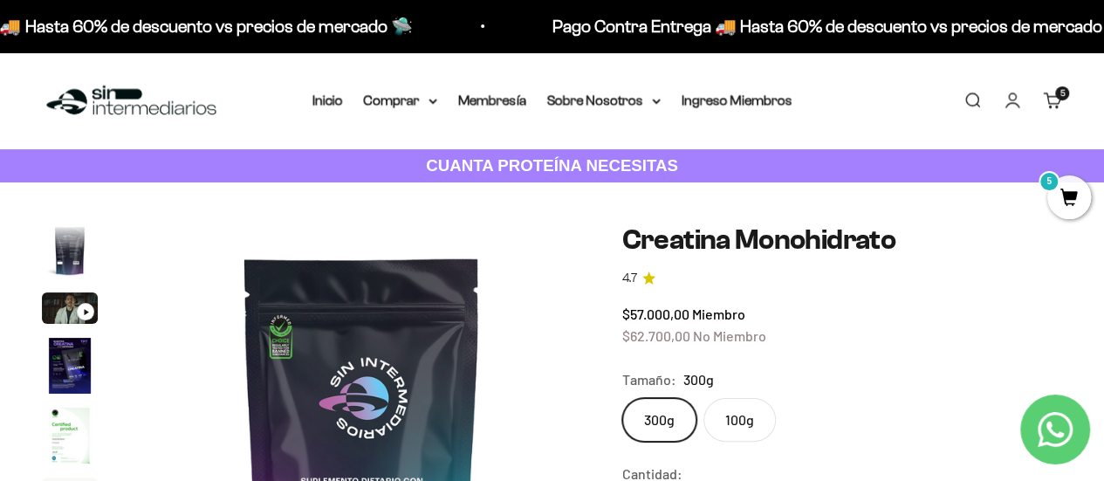
click at [742, 415] on label "100g" at bounding box center [739, 420] width 72 height 44
click at [622, 398] on input "100g" at bounding box center [621, 397] width 1 height 1
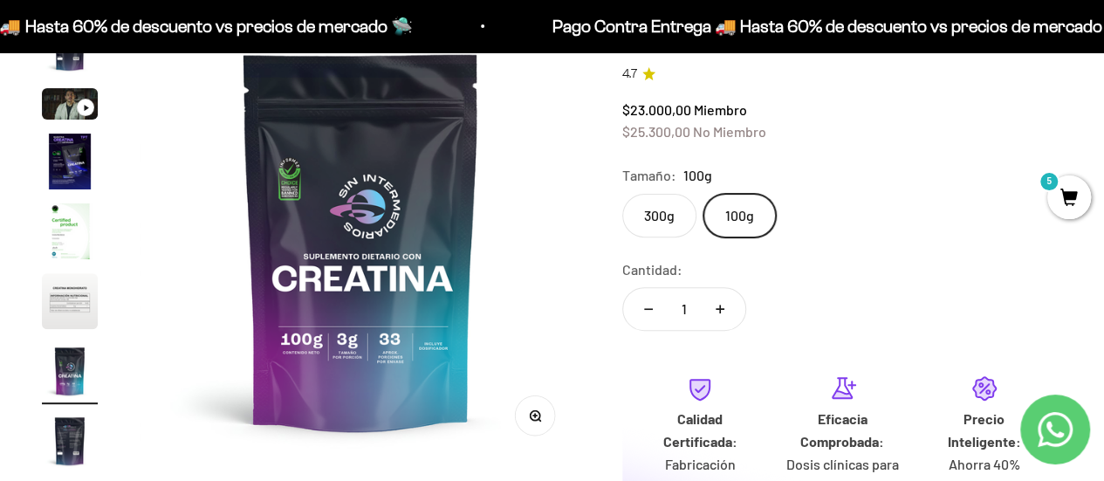
scroll to position [203, 0]
click at [653, 211] on label "300g" at bounding box center [659, 217] width 74 height 44
click at [622, 195] on input "300g" at bounding box center [621, 194] width 1 height 1
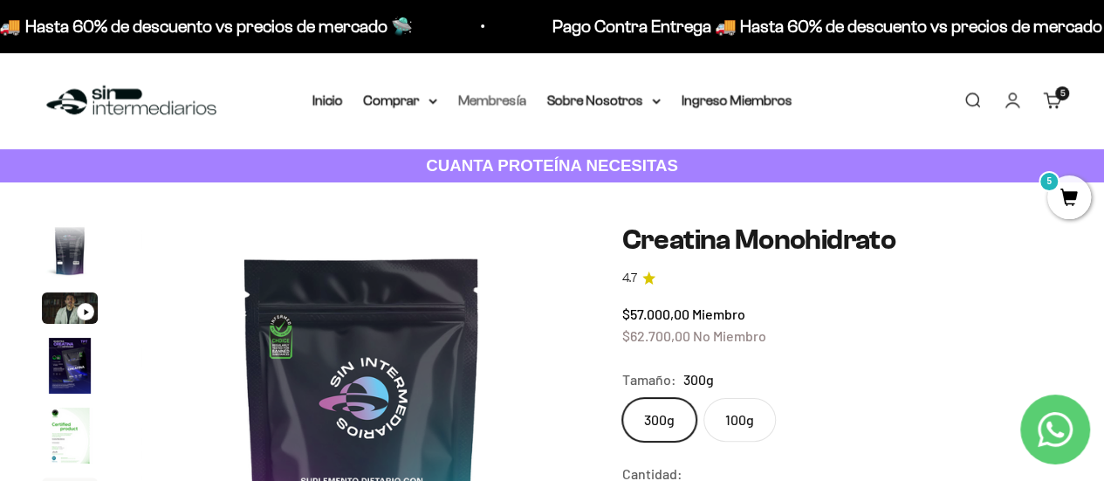
click at [497, 106] on link "Membresía" at bounding box center [492, 100] width 68 height 15
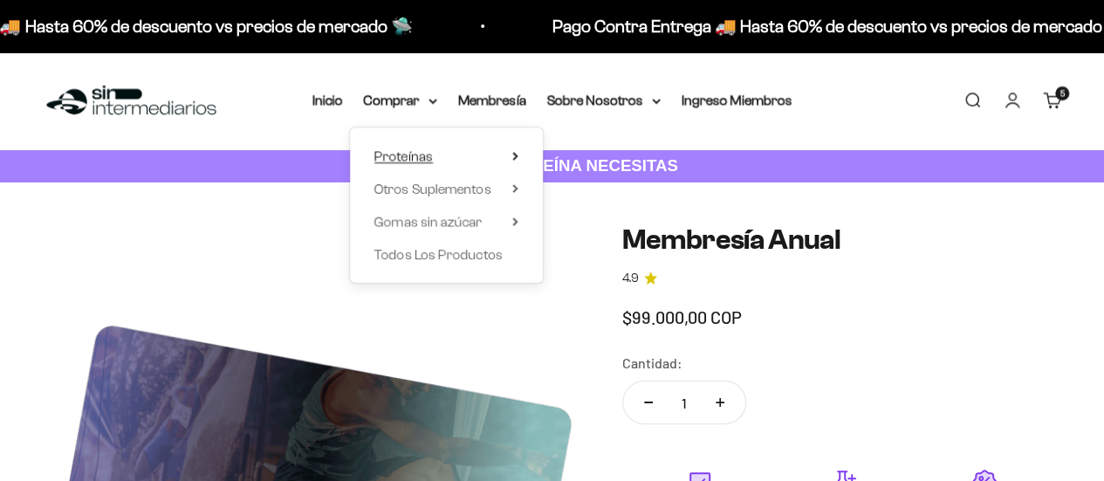
click at [430, 159] on span "Proteínas" at bounding box center [403, 155] width 58 height 15
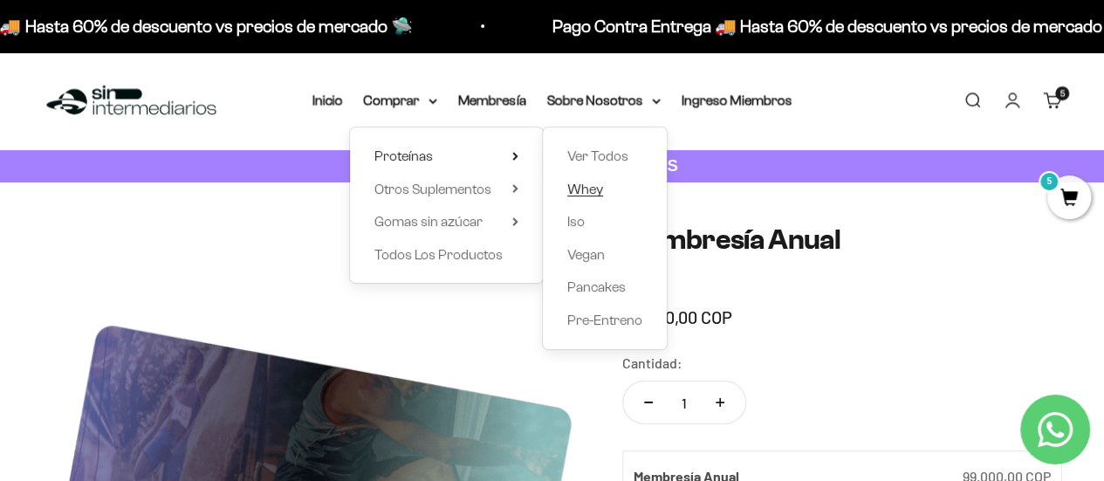
click at [594, 189] on span "Whey" at bounding box center [585, 189] width 36 height 15
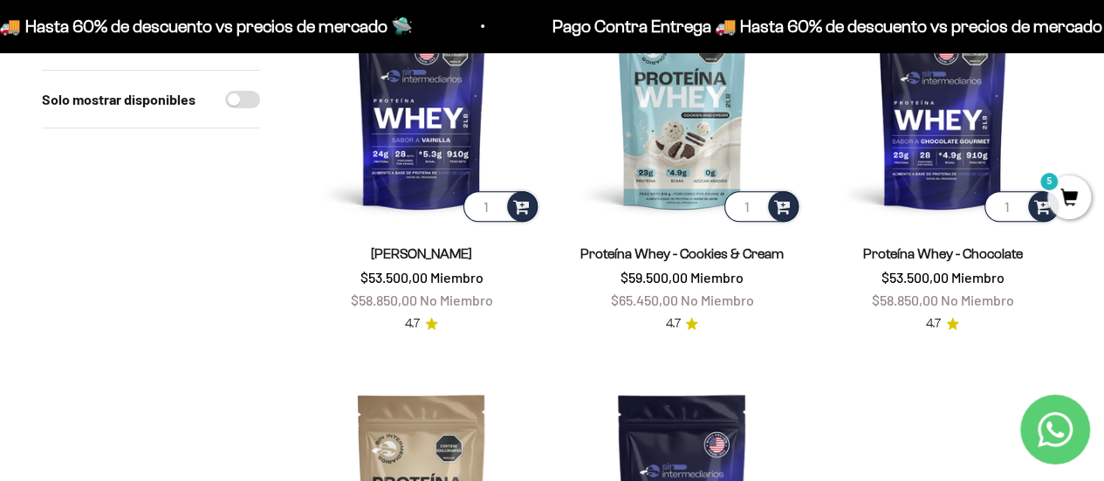
scroll to position [246, 0]
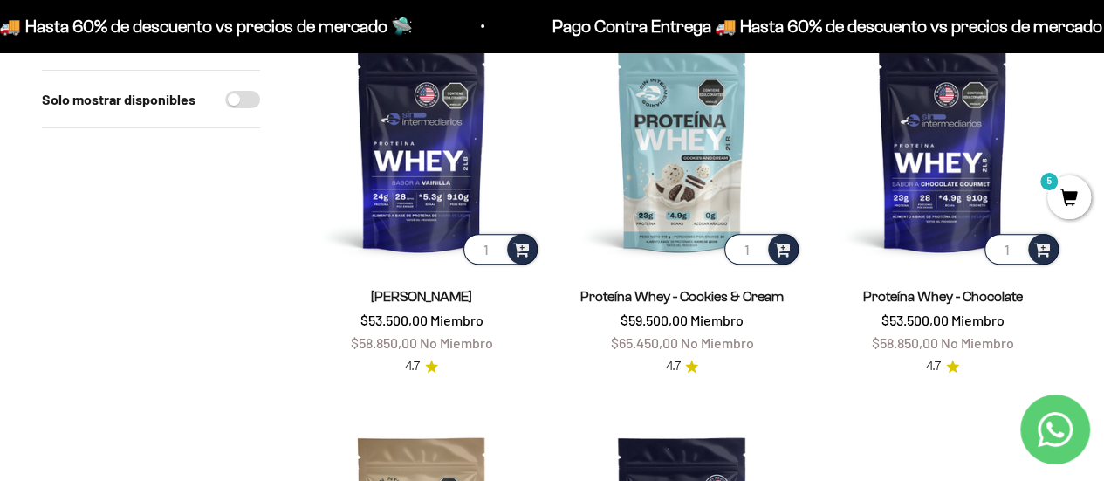
drag, startPoint x: 1114, startPoint y: 56, endPoint x: 1100, endPoint y: 98, distance: 43.9
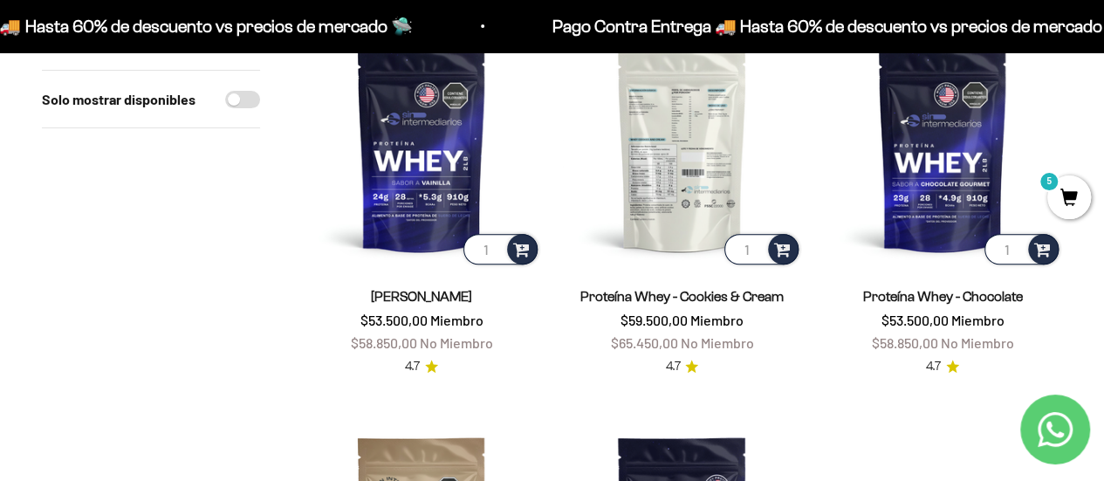
click at [718, 169] on img at bounding box center [681, 148] width 239 height 239
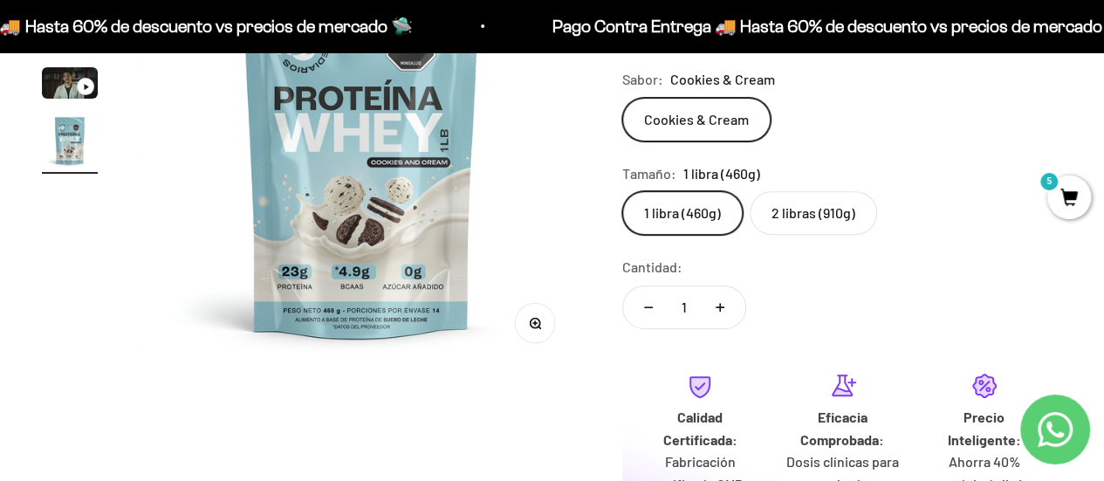
scroll to position [323, 0]
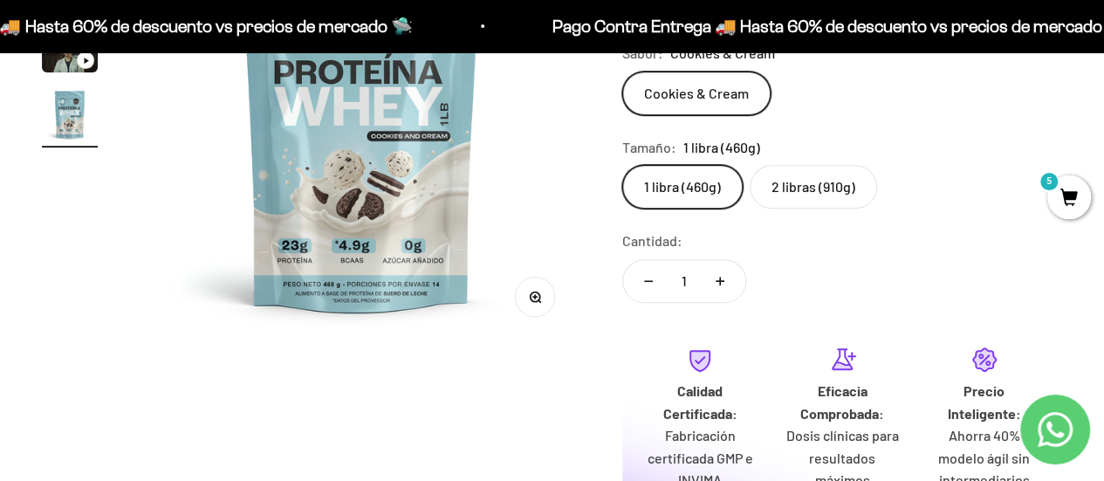
drag, startPoint x: 1110, startPoint y: 17, endPoint x: 1110, endPoint y: 46, distance: 29.7
click at [723, 295] on button "Aumentar cantidad" at bounding box center [720, 281] width 51 height 42
type input "2"
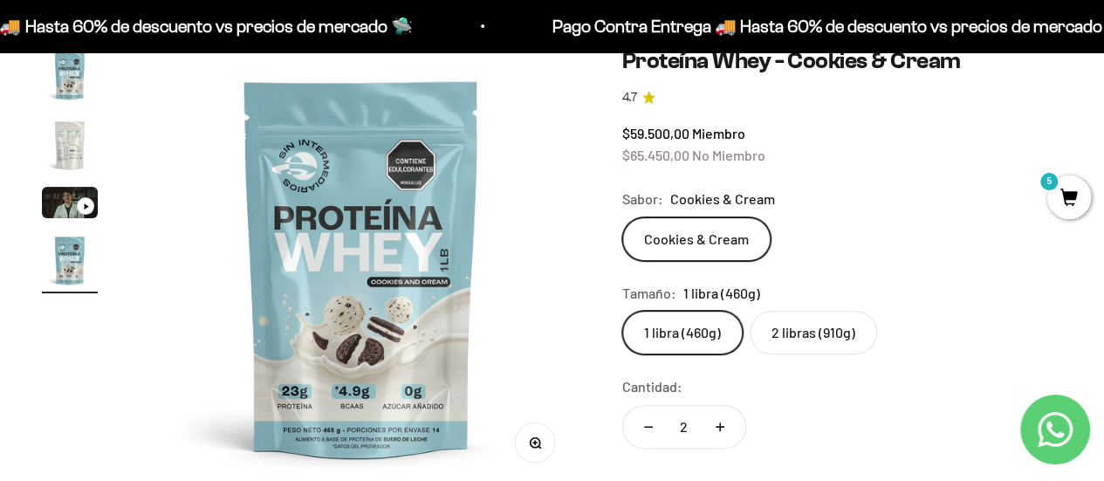
scroll to position [203, 0]
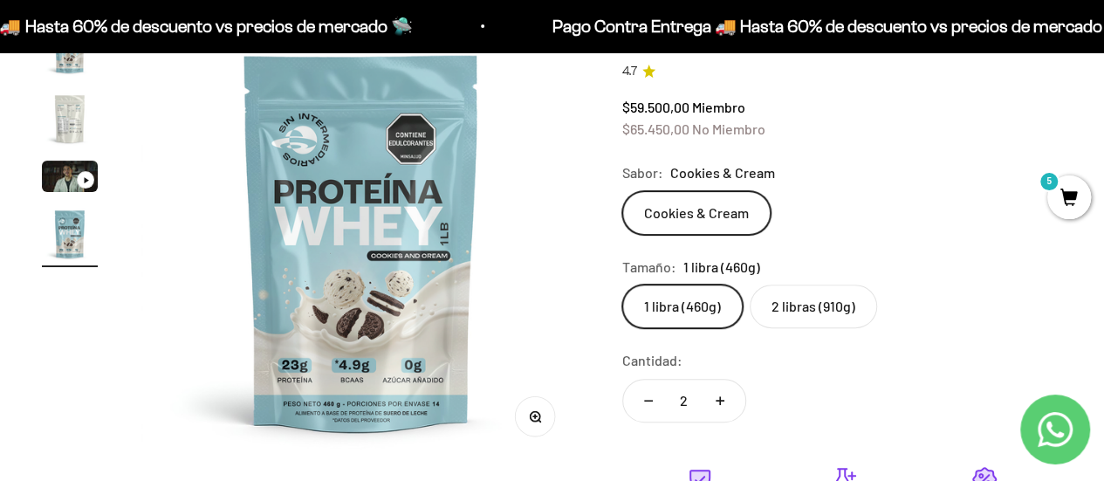
click at [806, 308] on label "2 libras (910g)" at bounding box center [813, 307] width 127 height 44
click at [622, 285] on input "2 libras (910g)" at bounding box center [621, 284] width 1 height 1
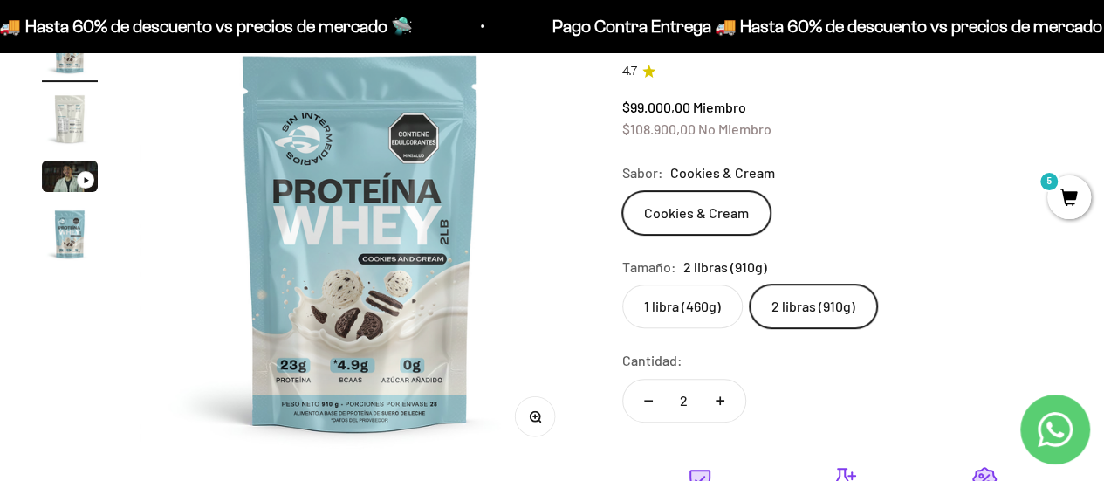
scroll to position [202, 0]
